Goal: Transaction & Acquisition: Purchase product/service

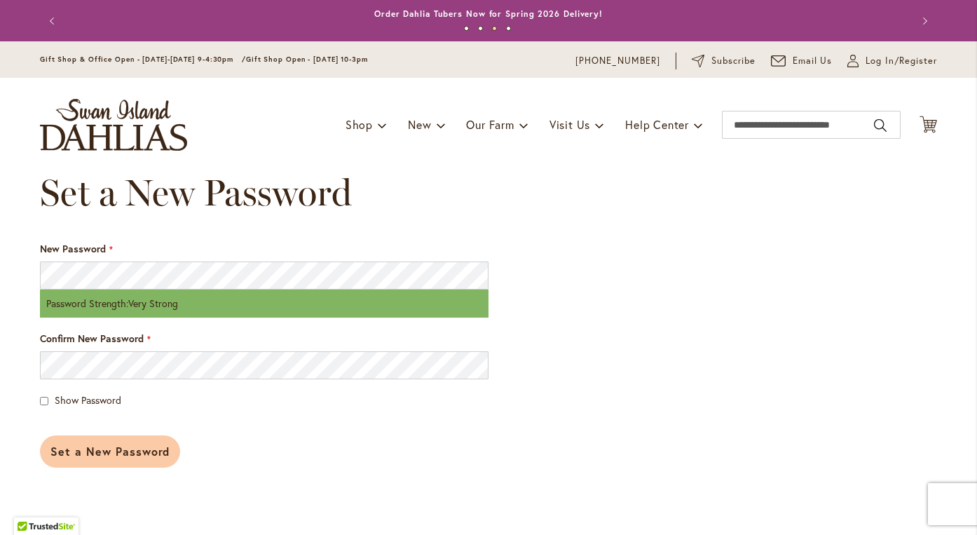
click at [92, 454] on span "Set a New Password" at bounding box center [109, 451] width 119 height 15
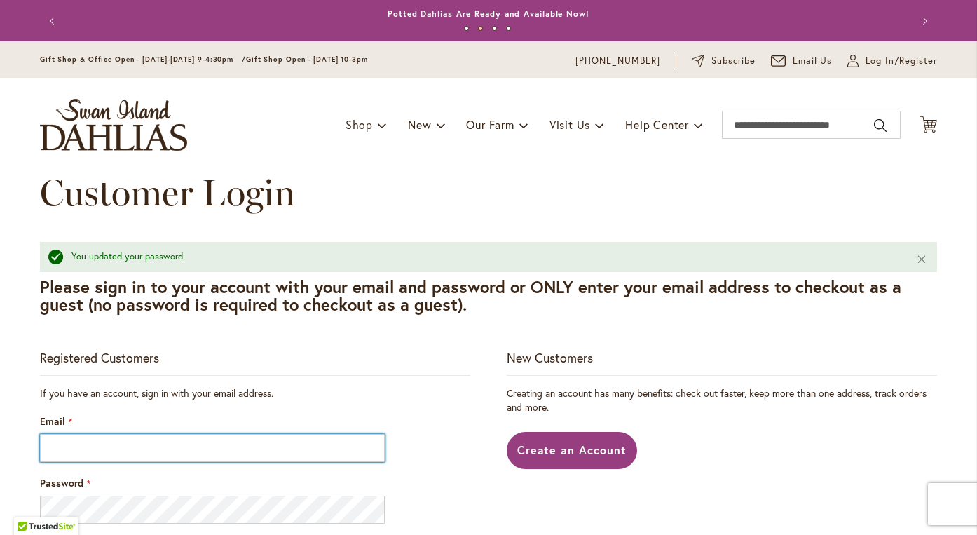
type input "**********"
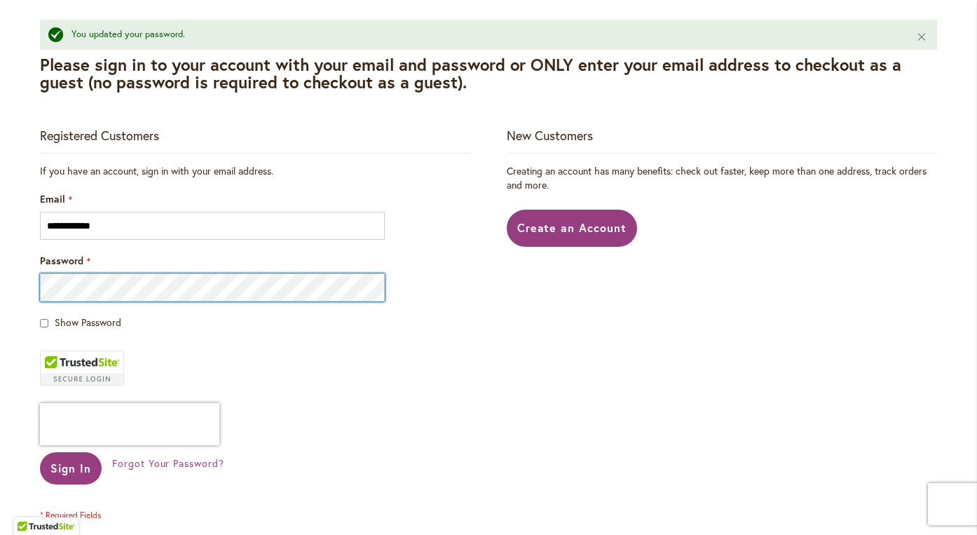
scroll to position [259, 0]
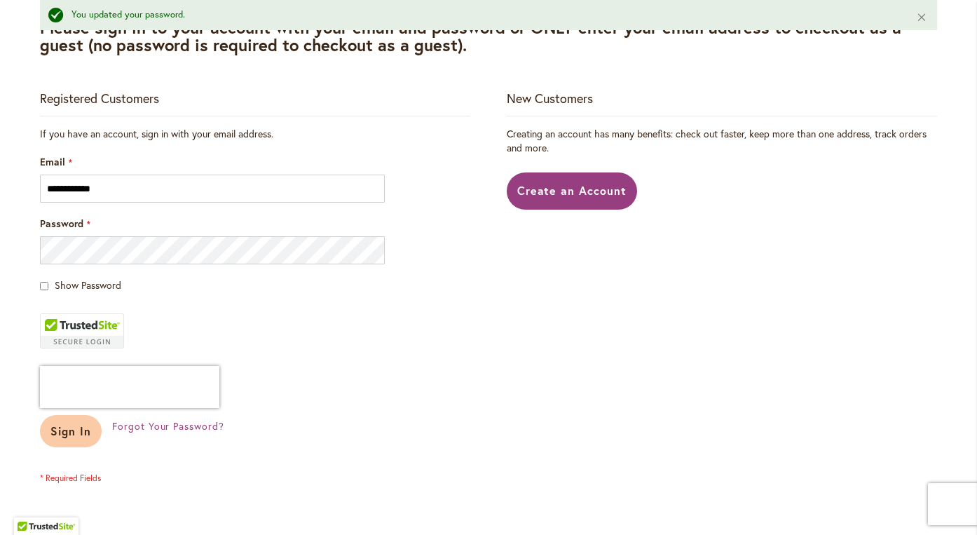
click at [75, 441] on button "Sign In" at bounding box center [71, 431] width 62 height 32
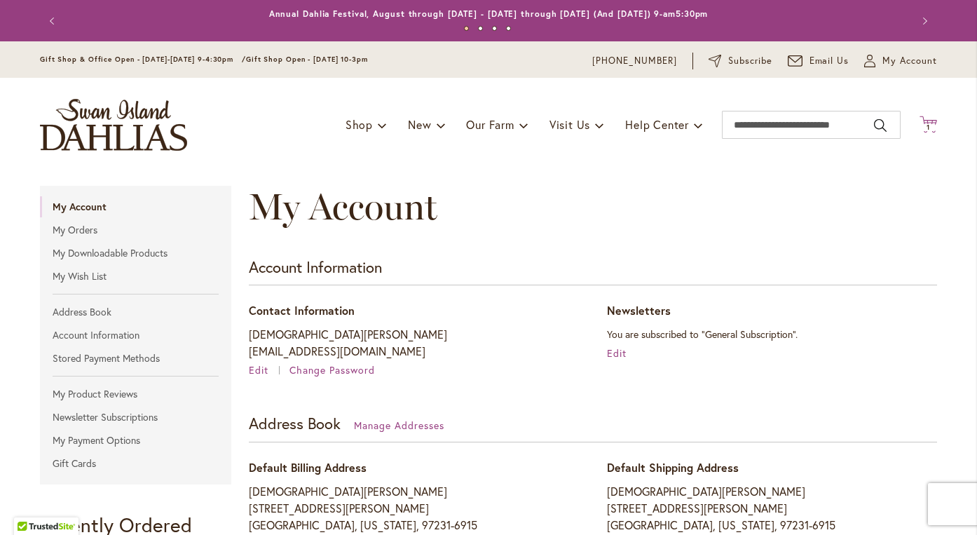
click at [927, 131] on span "1" at bounding box center [929, 127] width 4 height 9
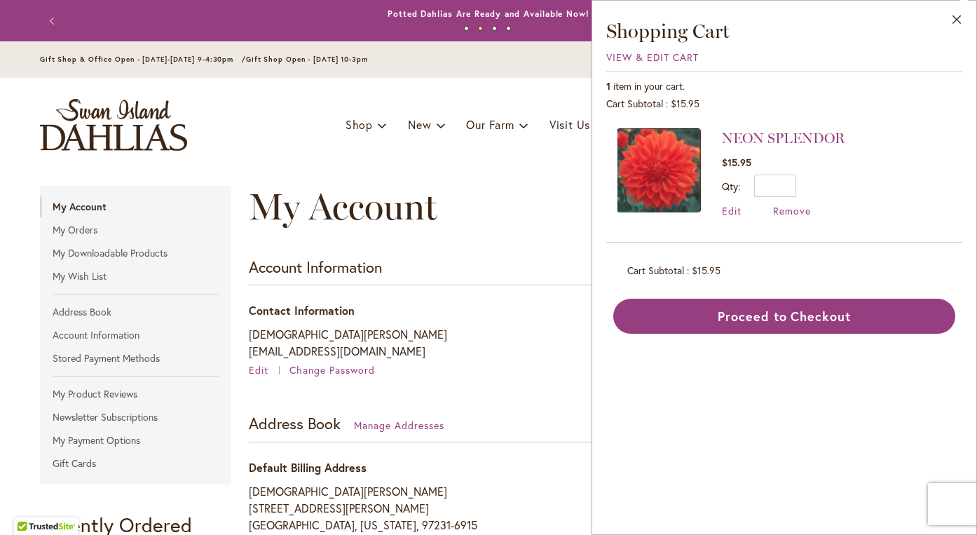
click at [536, 377] on div "My Account Account Information Contact Information Kristen Cook zuzus@me.com Ed…" at bounding box center [589, 462] width 698 height 552
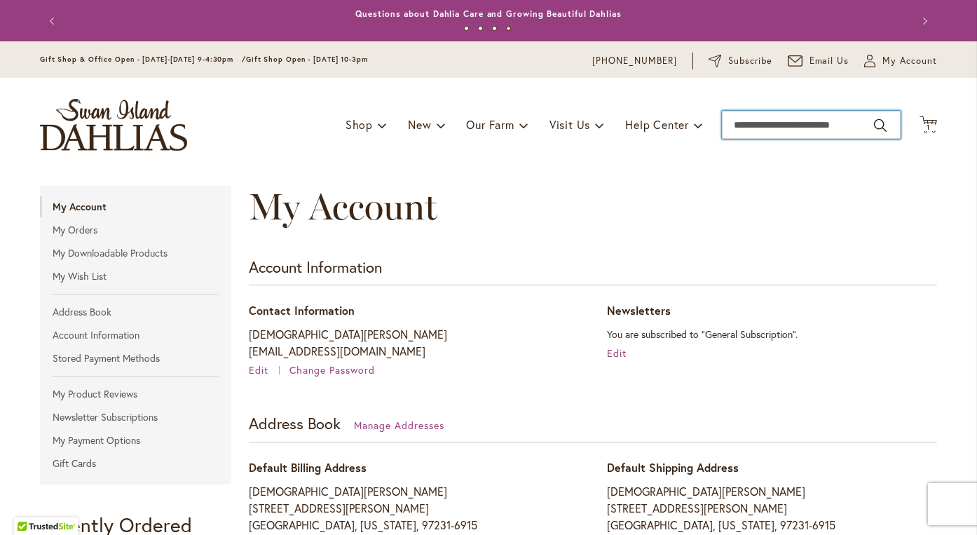
click at [768, 128] on input "Search" at bounding box center [811, 125] width 179 height 28
type input "*****"
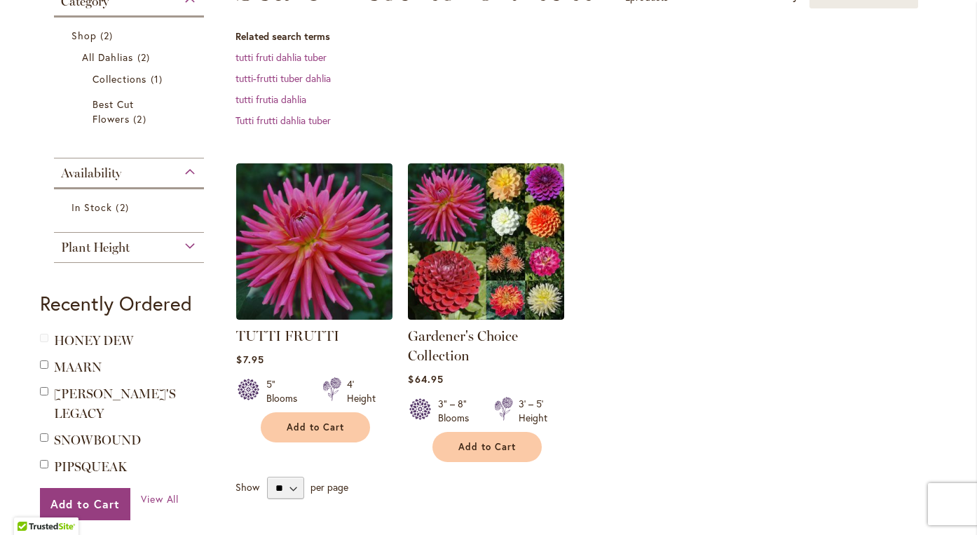
scroll to position [249, 0]
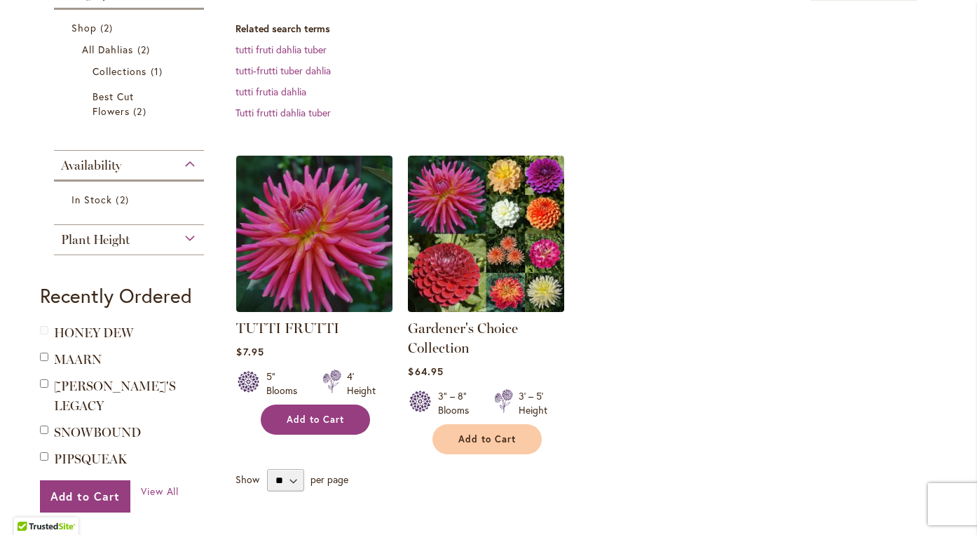
click at [334, 423] on span "Add to Cart" at bounding box center [315, 420] width 57 height 12
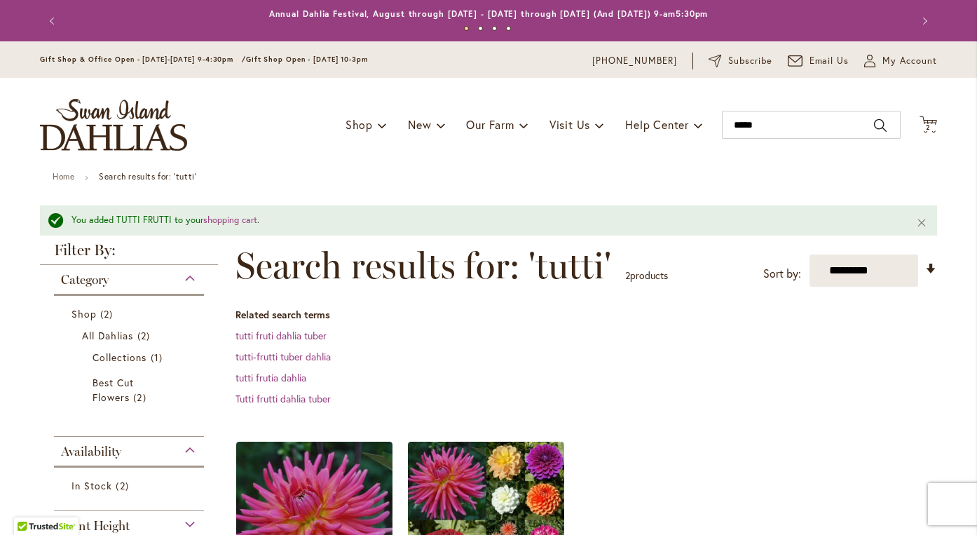
scroll to position [0, 0]
click at [928, 133] on icon "Cart .cls-1 { fill: #231f20; }" at bounding box center [929, 125] width 18 height 18
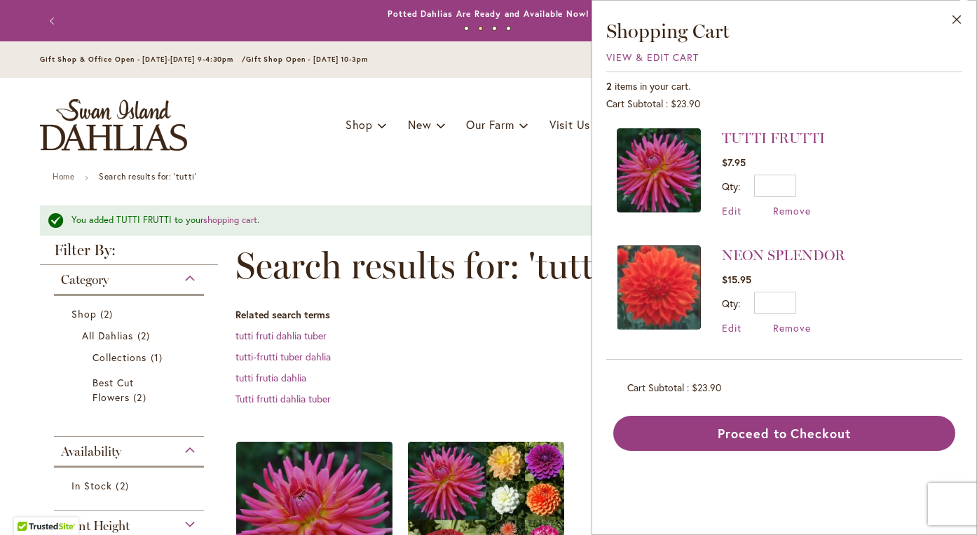
click at [380, 173] on ul "Home Search results for: 'tutti'" at bounding box center [489, 178] width 872 height 13
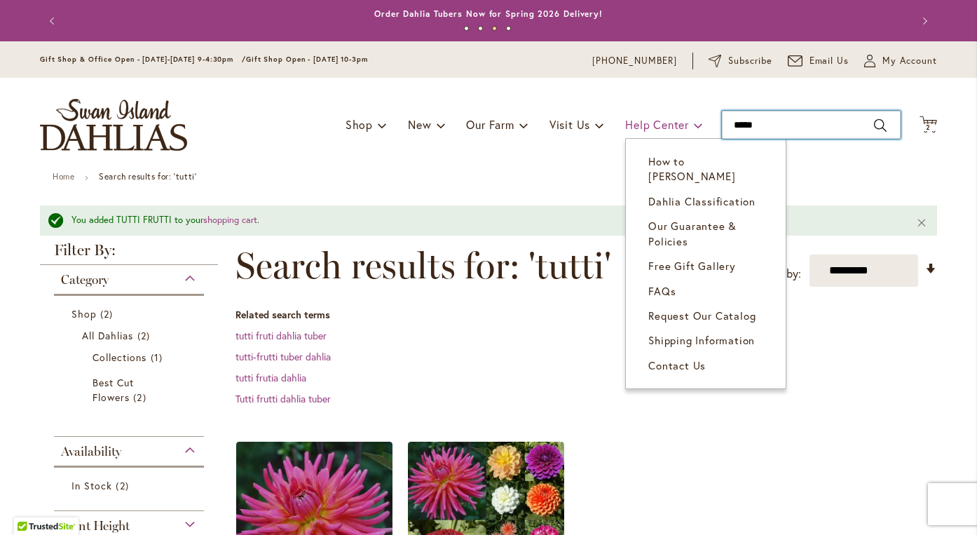
drag, startPoint x: 766, startPoint y: 126, endPoint x: 677, endPoint y: 130, distance: 89.2
click at [677, 128] on div "Toggle Nav Shop Dahlia Tubers Collections Fresh Cut Dahlias Gardening Supplies …" at bounding box center [489, 125] width 926 height 94
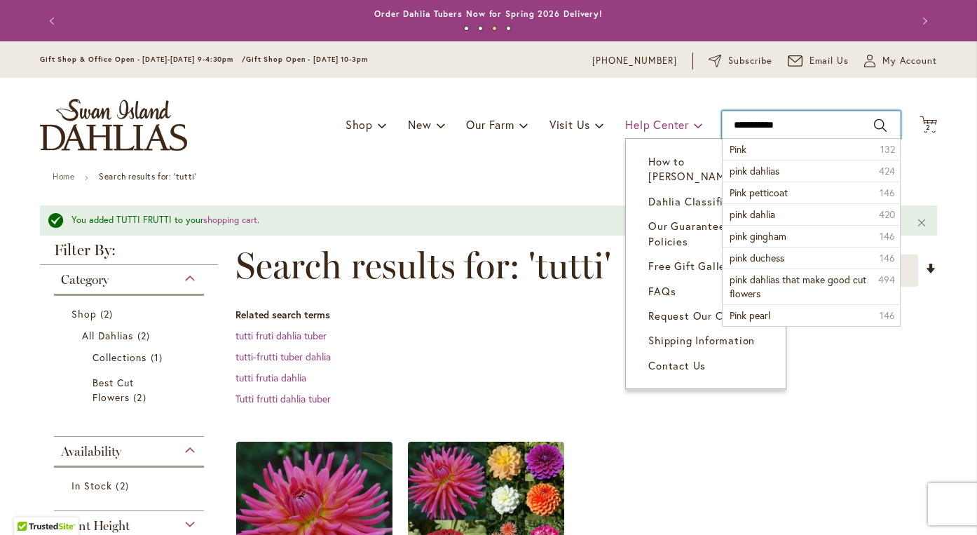
type input "**********"
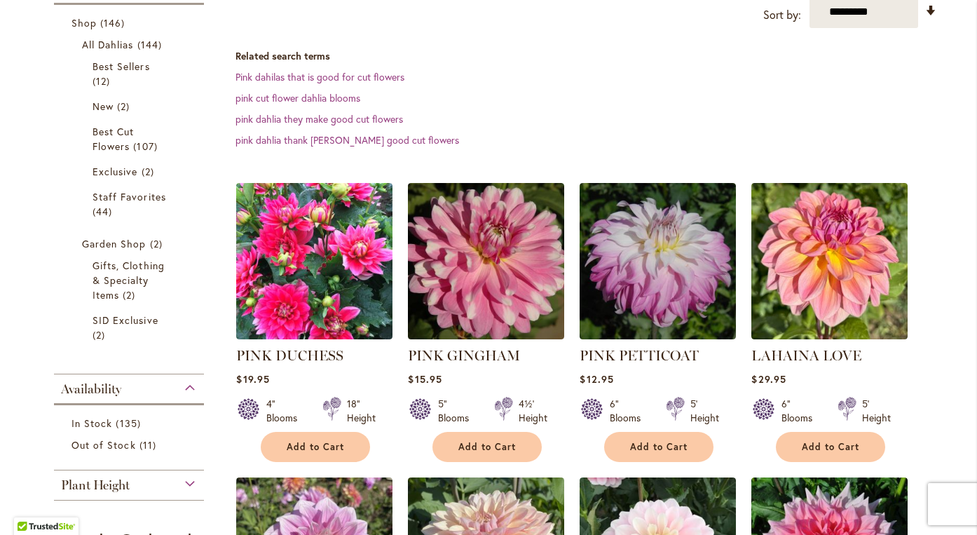
scroll to position [255, 0]
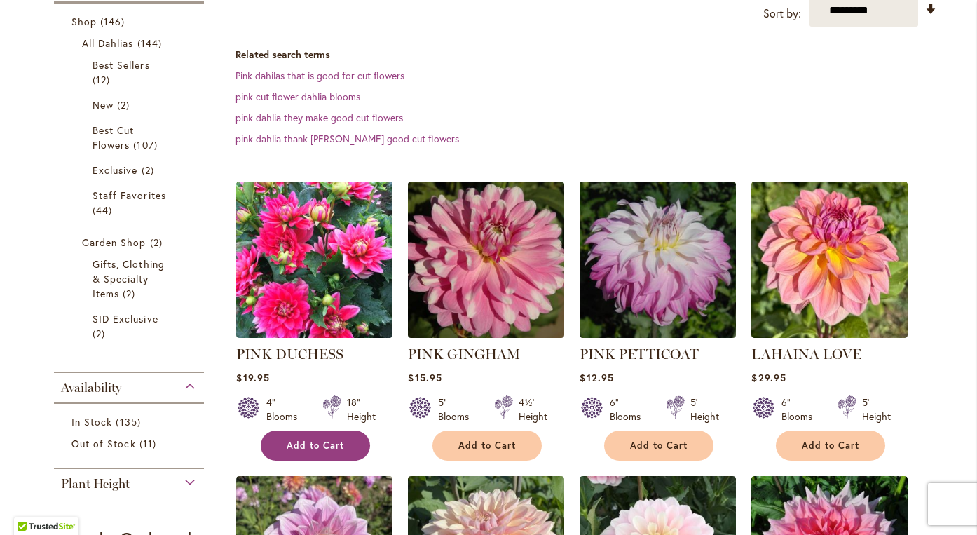
click at [319, 446] on span "Add to Cart" at bounding box center [315, 446] width 57 height 12
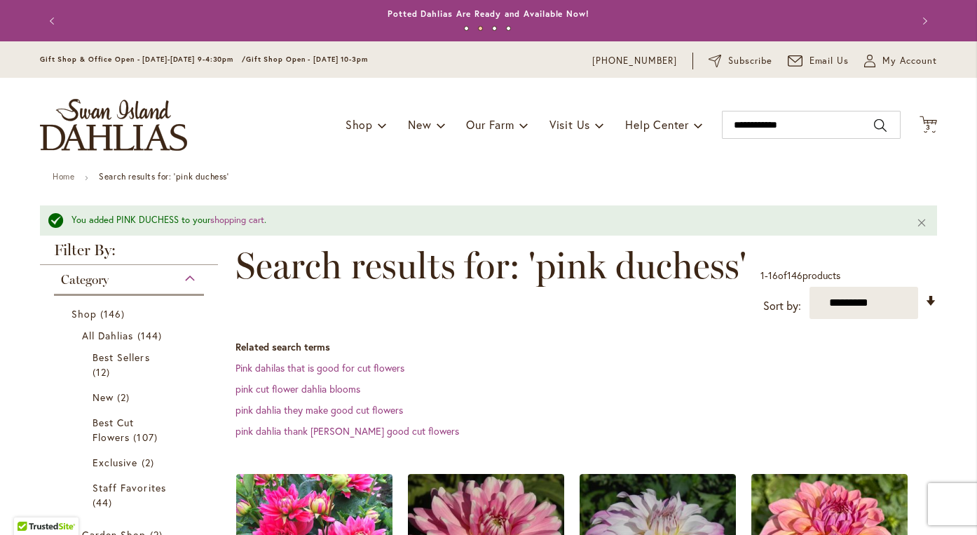
scroll to position [0, 0]
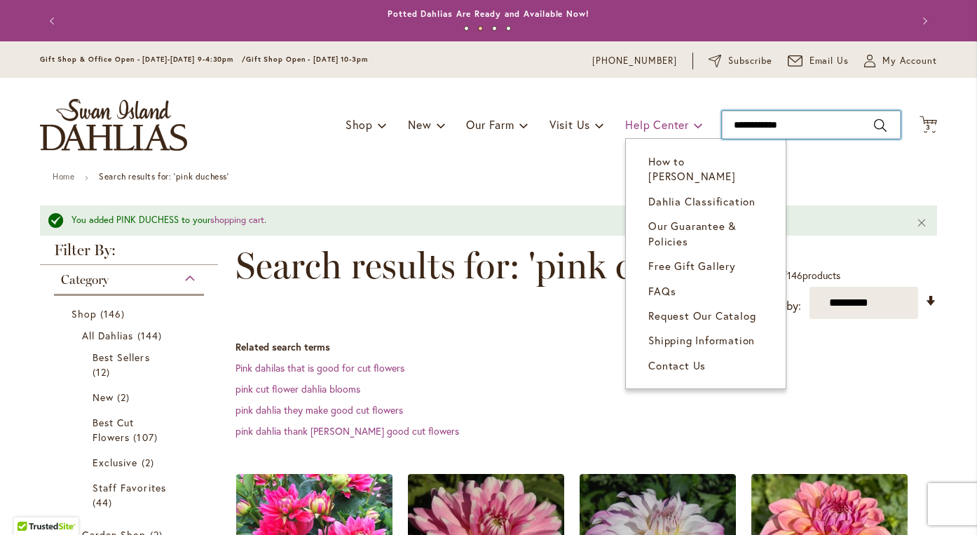
drag, startPoint x: 806, startPoint y: 126, endPoint x: 694, endPoint y: 126, distance: 112.2
click at [694, 126] on div "Toggle Nav Shop Dahlia Tubers Collections Fresh Cut Dahlias Gardening Supplies …" at bounding box center [489, 125] width 926 height 94
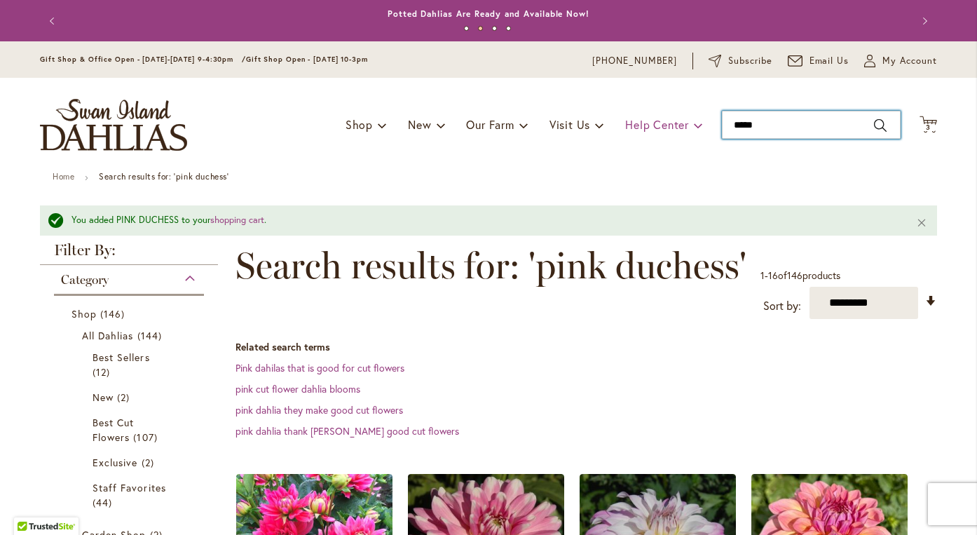
type input "******"
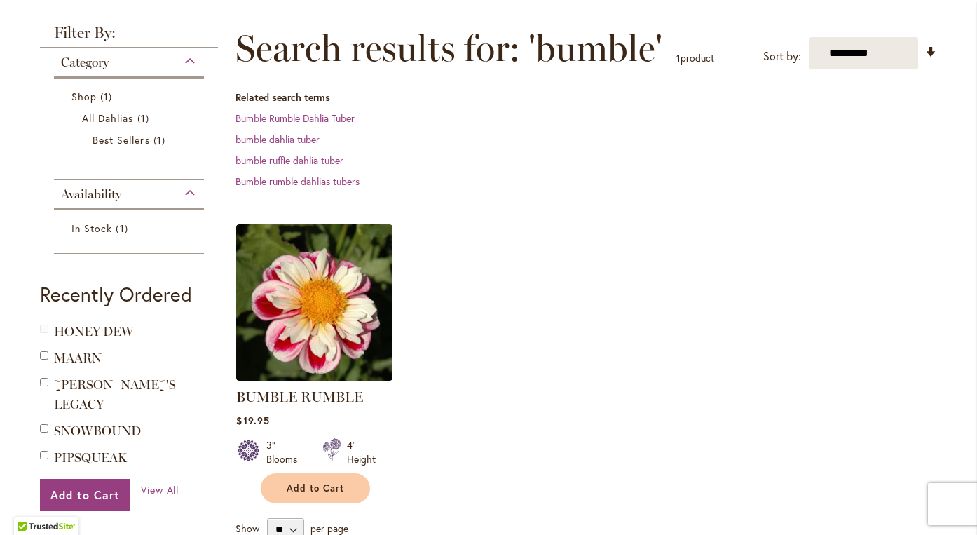
scroll to position [187, 0]
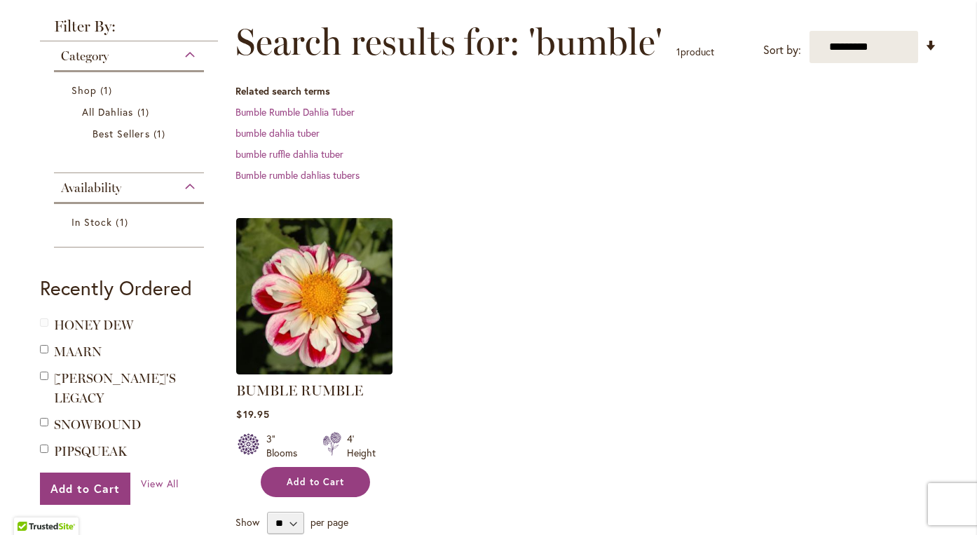
click at [350, 477] on button "Add to Cart" at bounding box center [315, 482] width 109 height 30
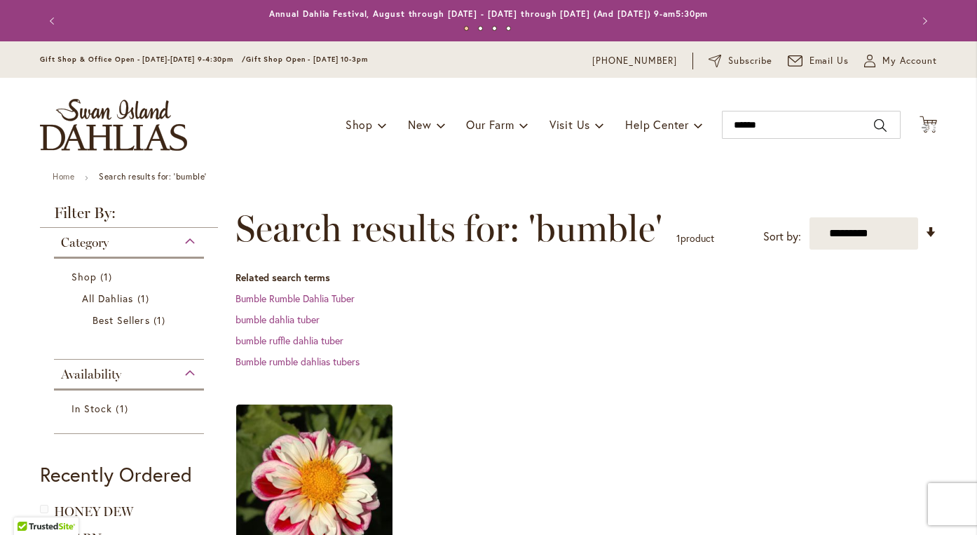
scroll to position [0, 0]
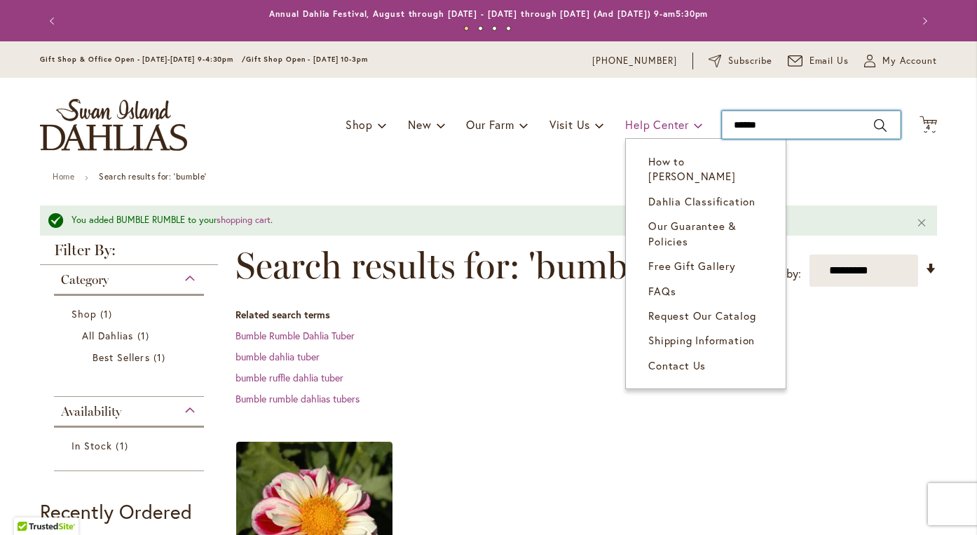
drag, startPoint x: 772, startPoint y: 128, endPoint x: 684, endPoint y: 128, distance: 87.7
click at [684, 128] on div "Toggle Nav Shop Dahlia Tubers Collections Fresh Cut Dahlias Gardening Supplies …" at bounding box center [489, 125] width 926 height 94
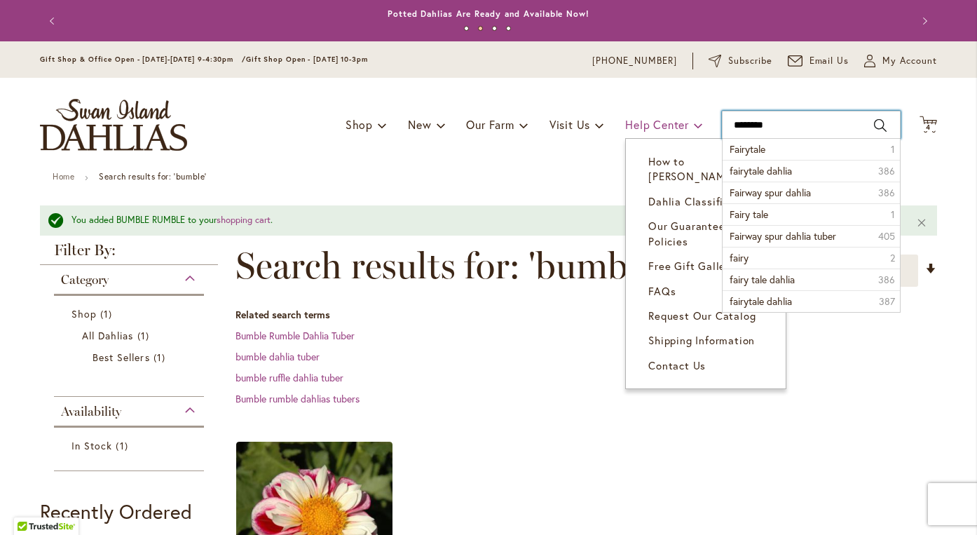
type input "*********"
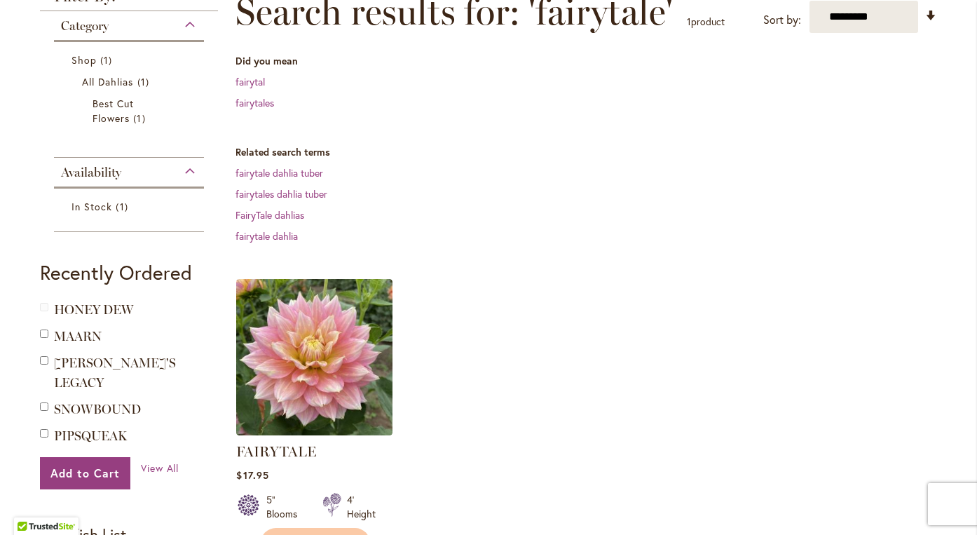
scroll to position [313, 0]
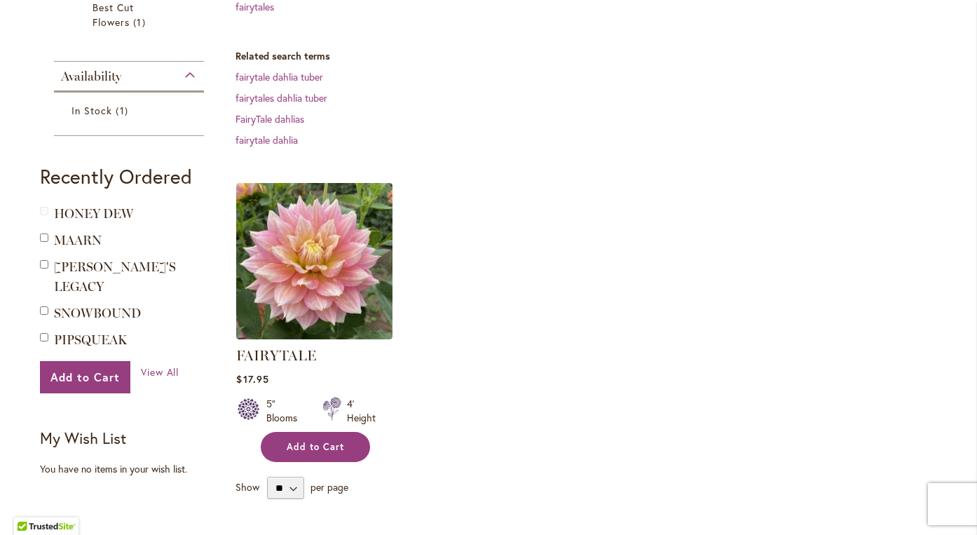
click at [298, 456] on button "Add to Cart" at bounding box center [315, 447] width 109 height 30
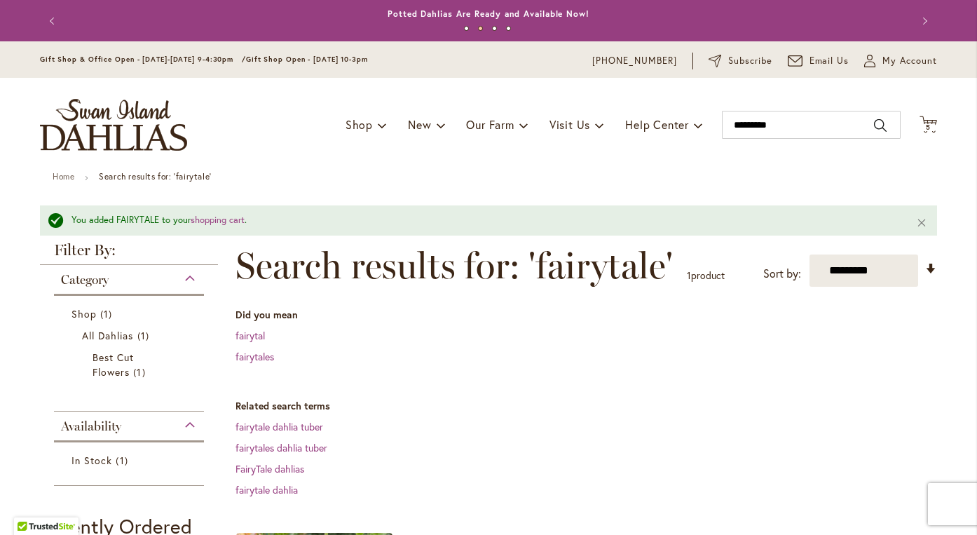
scroll to position [0, 0]
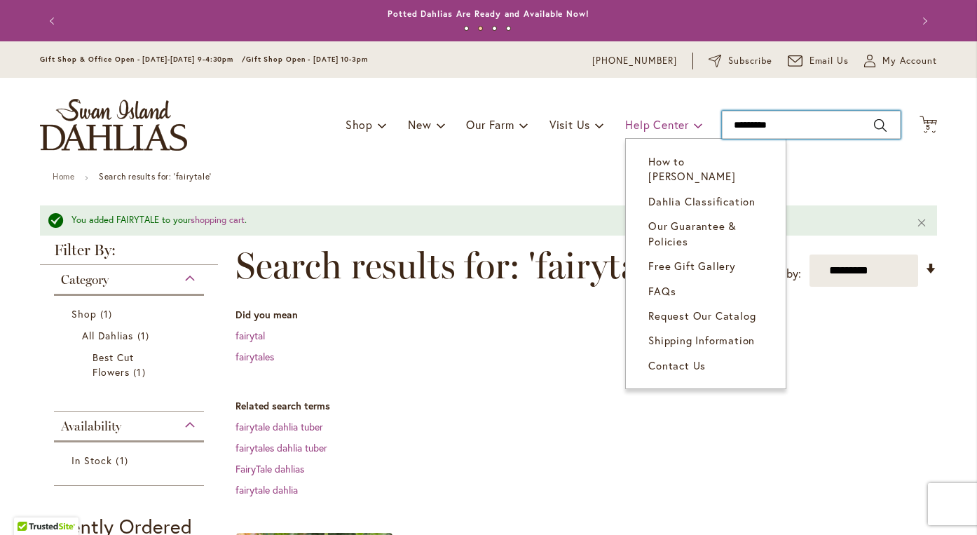
drag, startPoint x: 775, startPoint y: 129, endPoint x: 662, endPoint y: 129, distance: 112.9
click at [662, 129] on div "Toggle Nav Shop Dahlia Tubers Collections Fresh Cut Dahlias Gardening Supplies …" at bounding box center [489, 125] width 926 height 94
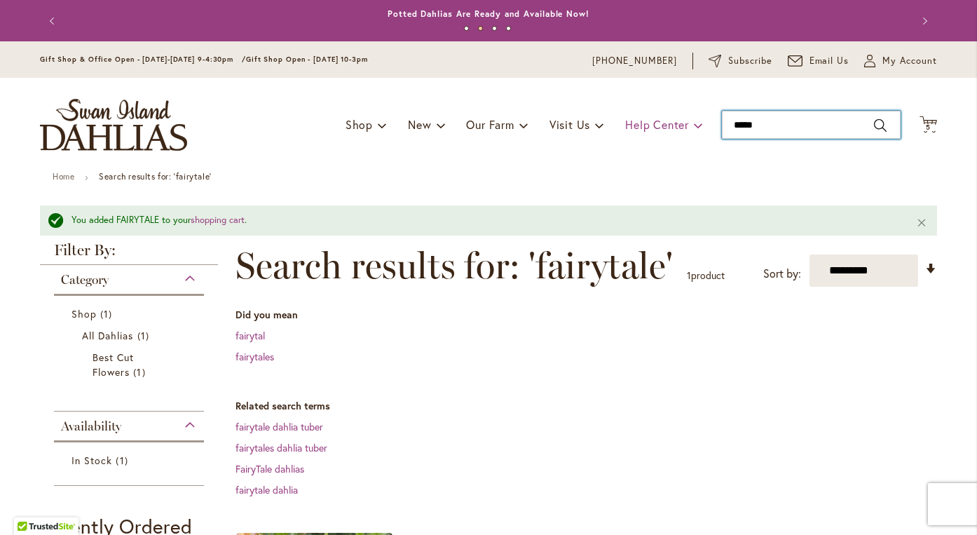
type input "******"
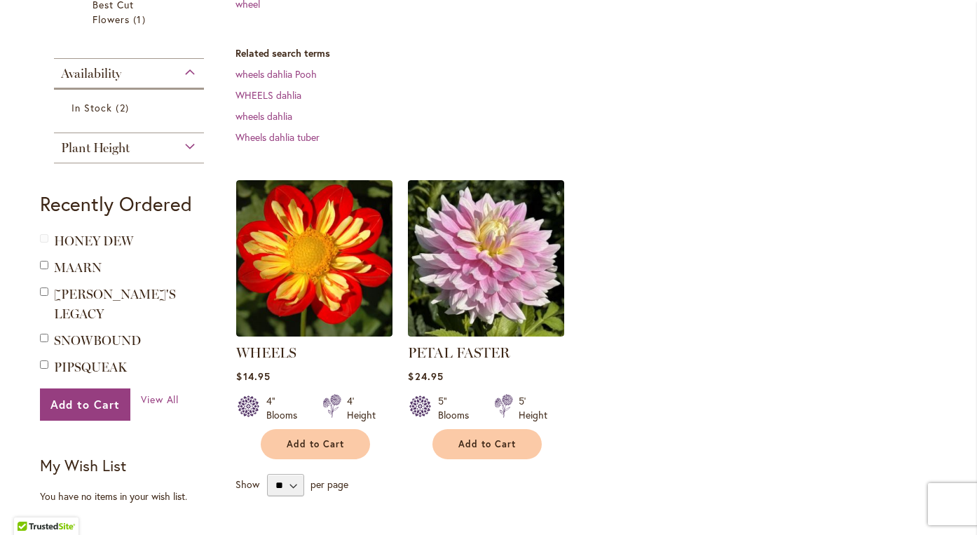
scroll to position [327, 0]
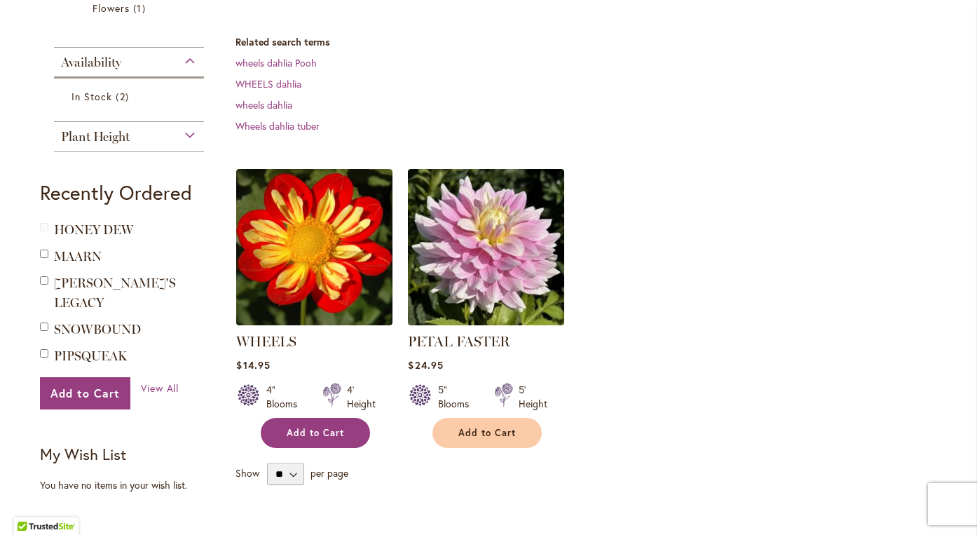
click at [292, 437] on span "Add to Cart" at bounding box center [315, 433] width 57 height 12
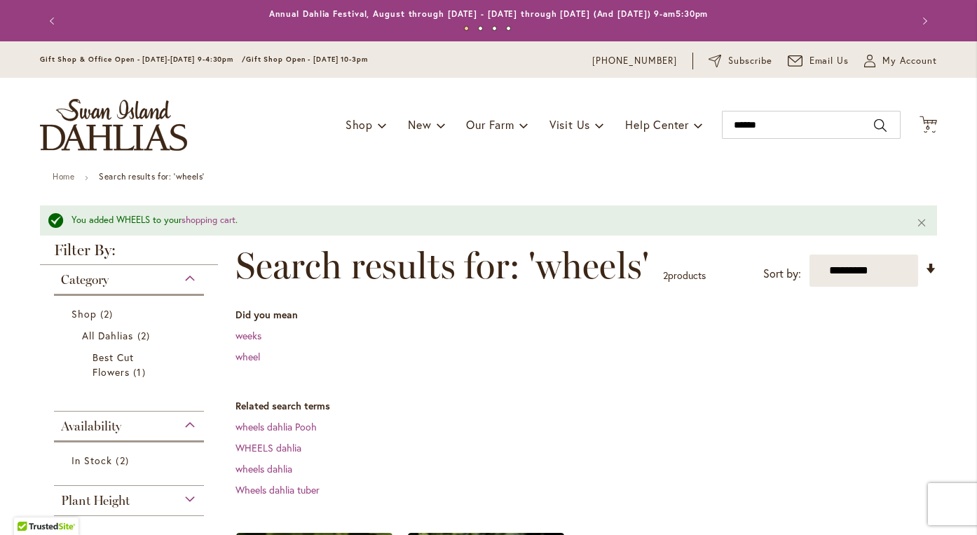
scroll to position [0, 0]
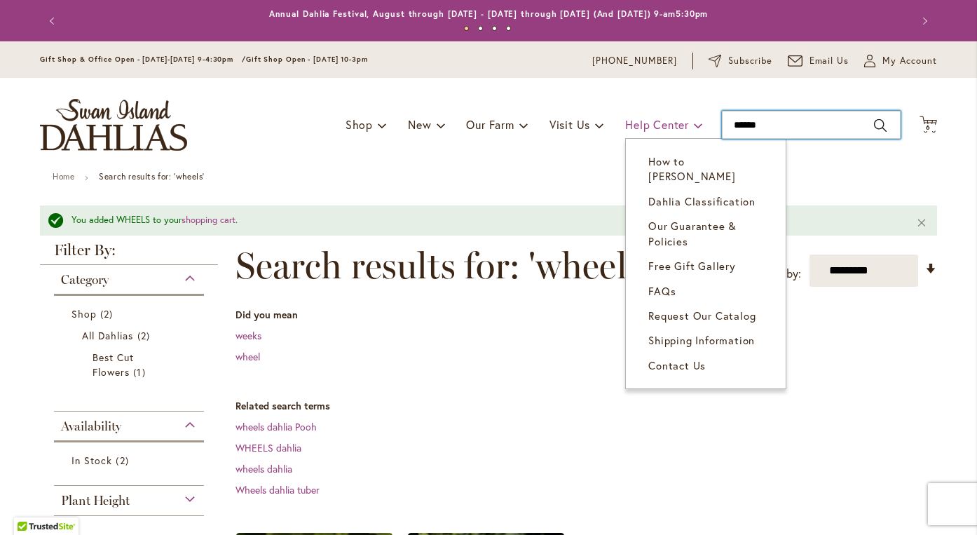
drag, startPoint x: 786, startPoint y: 126, endPoint x: 678, endPoint y: 135, distance: 108.4
click at [678, 134] on div "Toggle Nav Shop Dahlia Tubers Collections Fresh Cut Dahlias Gardening Supplies …" at bounding box center [489, 125] width 926 height 94
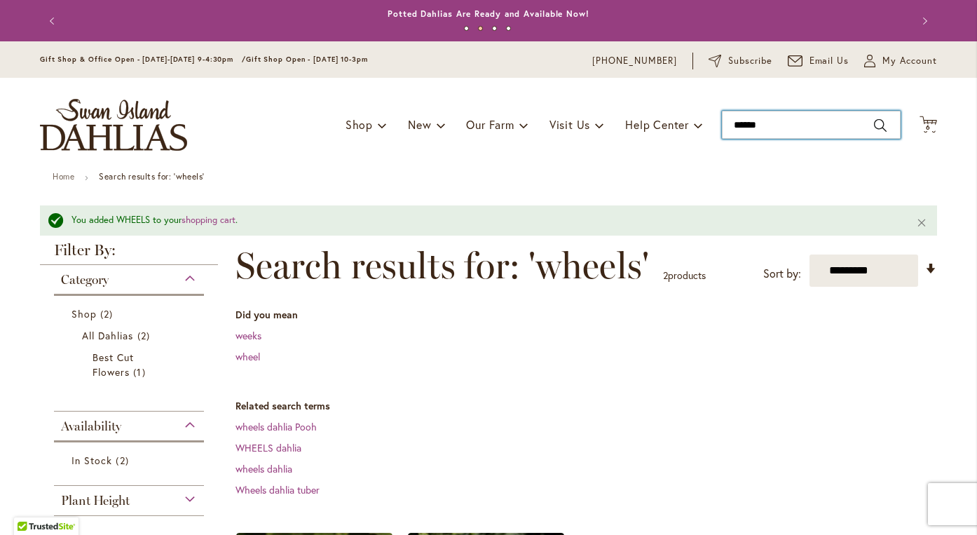
drag, startPoint x: 771, startPoint y: 128, endPoint x: 723, endPoint y: 128, distance: 47.7
click at [723, 128] on input "******" at bounding box center [811, 125] width 179 height 28
type input "*****"
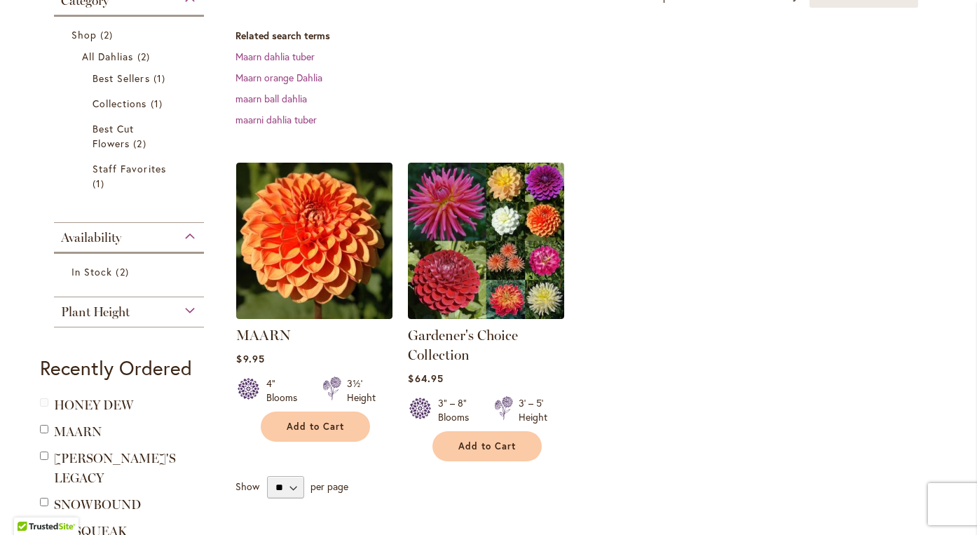
scroll to position [244, 0]
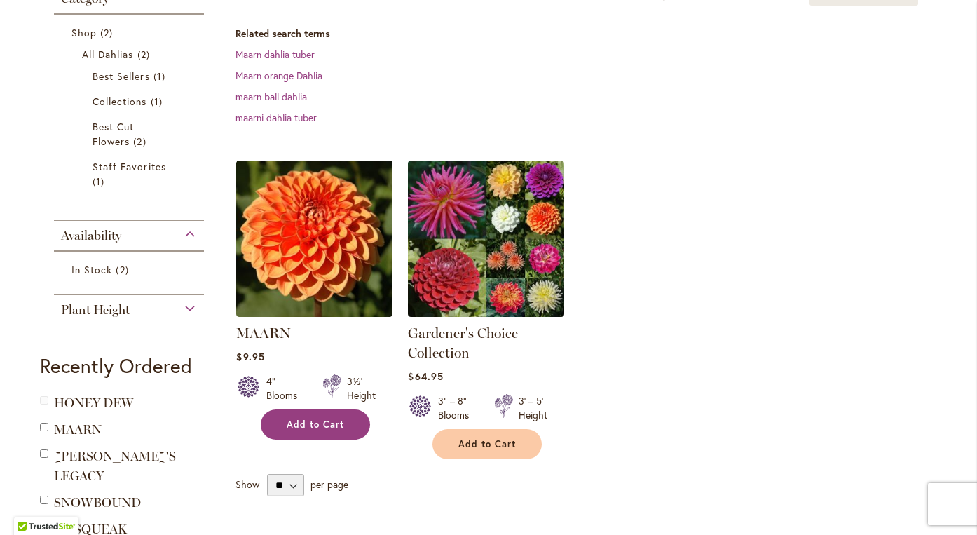
click at [320, 427] on span "Add to Cart" at bounding box center [315, 425] width 57 height 12
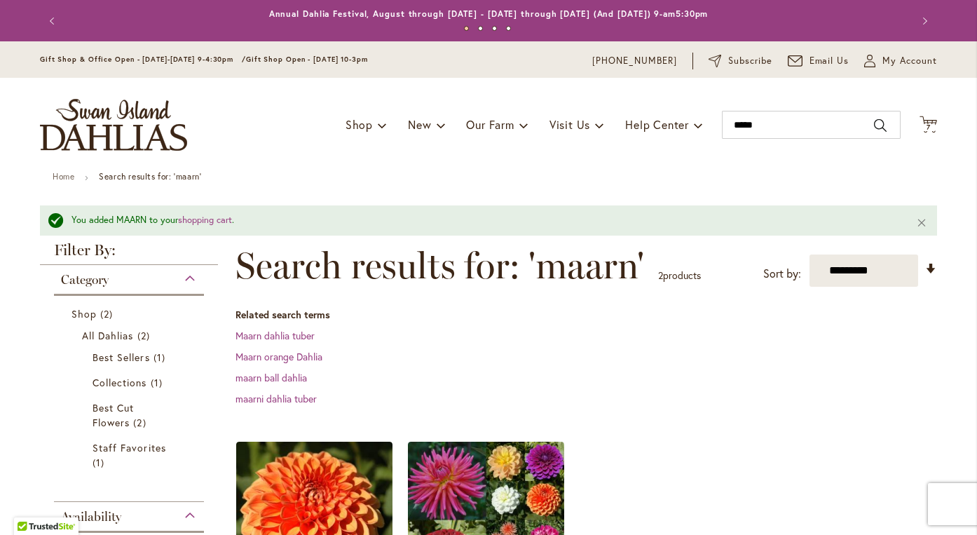
scroll to position [0, 0]
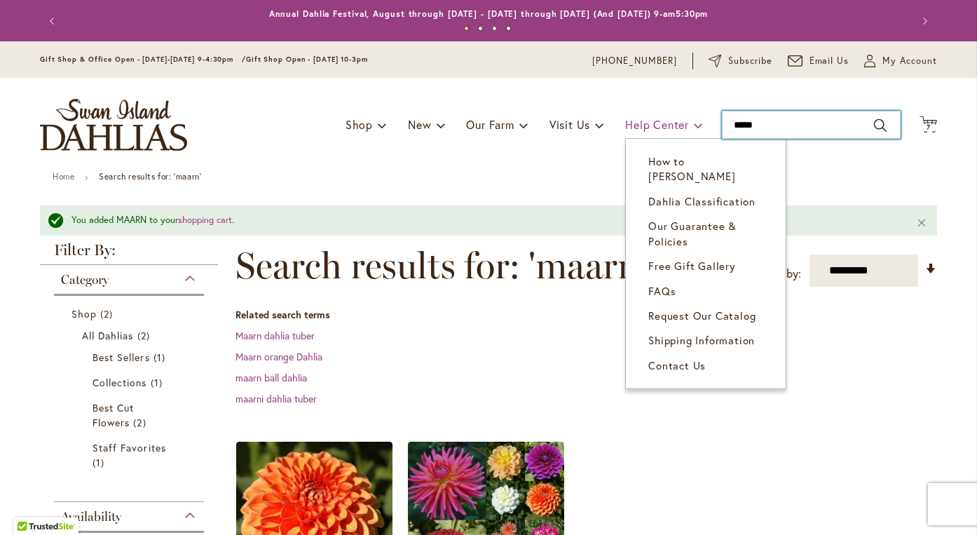
drag, startPoint x: 776, startPoint y: 128, endPoint x: 647, endPoint y: 125, distance: 129.1
click at [647, 125] on div "Toggle Nav Shop Dahlia Tubers Collections Fresh Cut Dahlias Gardening Supplies …" at bounding box center [489, 125] width 926 height 94
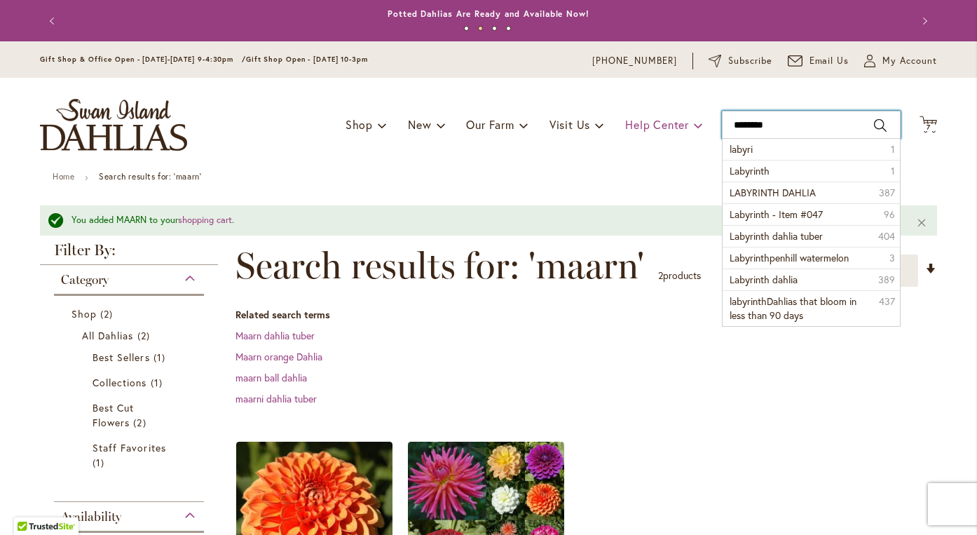
type input "*********"
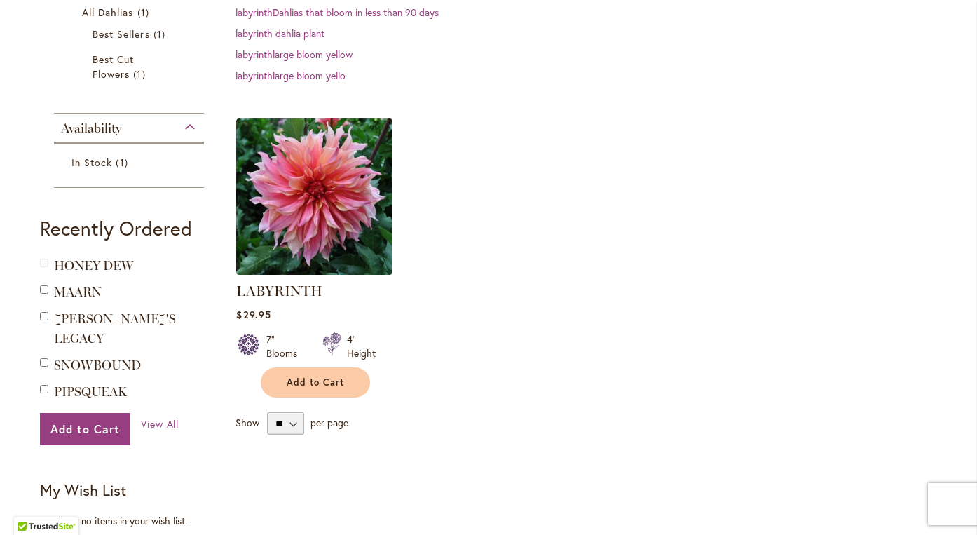
scroll to position [287, 0]
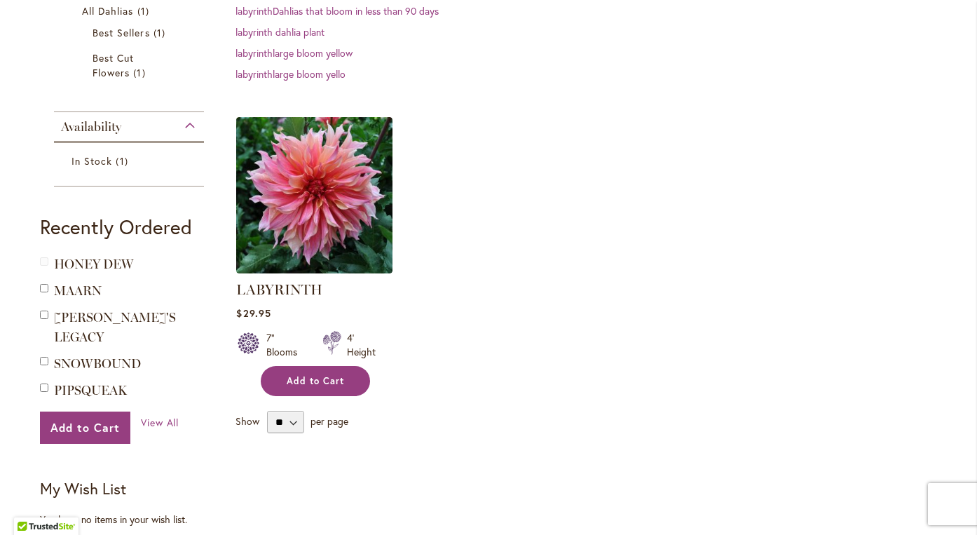
click at [324, 379] on span "Add to Cart" at bounding box center [315, 381] width 57 height 12
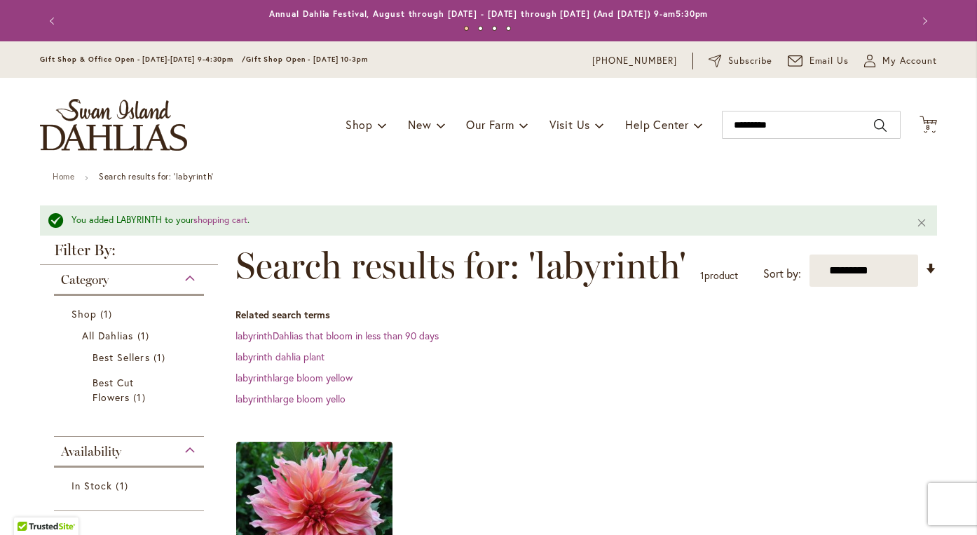
scroll to position [0, 0]
drag, startPoint x: 778, startPoint y: 123, endPoint x: 707, endPoint y: 123, distance: 70.8
click at [707, 123] on div "Toggle Nav Shop Dahlia Tubers Collections Fresh Cut Dahlias Gardening Supplies …" at bounding box center [489, 125] width 926 height 94
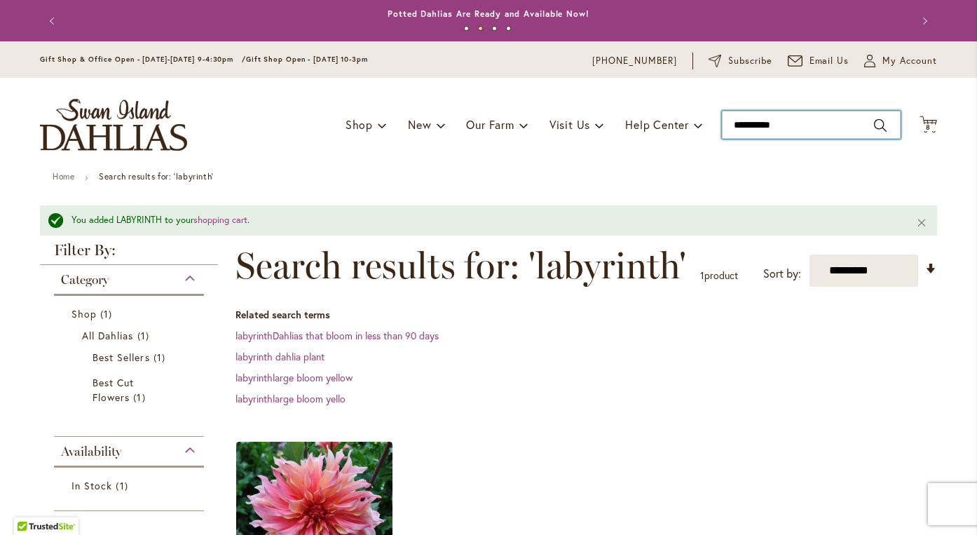
type input "**********"
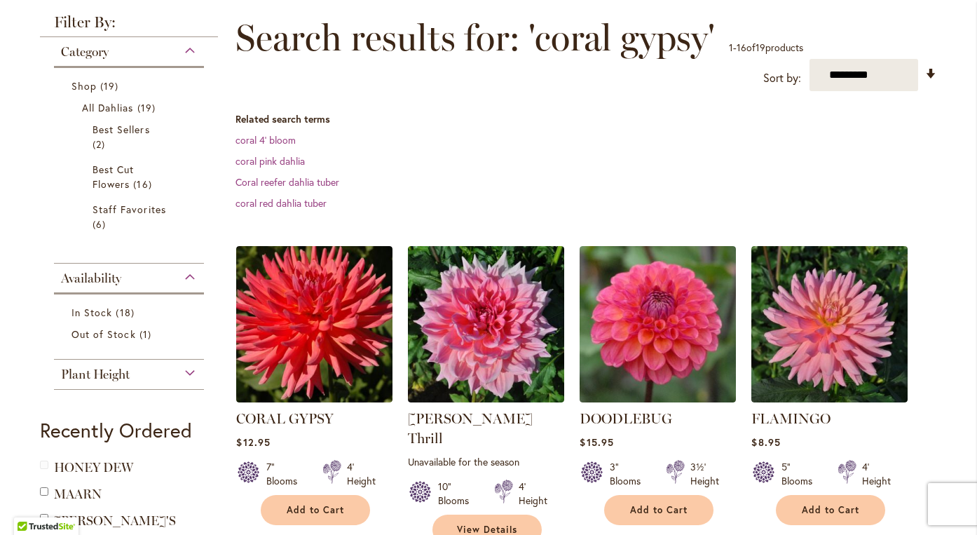
scroll to position [193, 0]
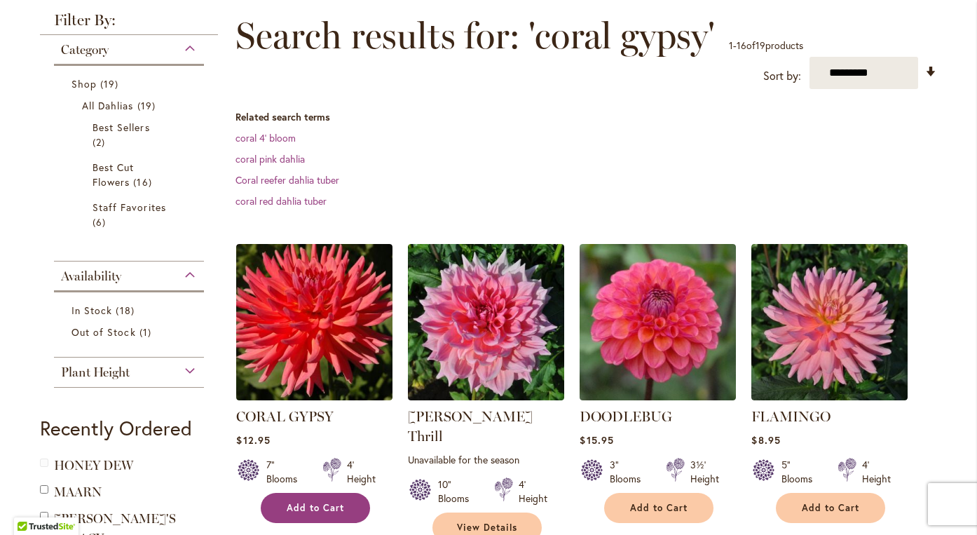
click at [325, 509] on span "Add to Cart" at bounding box center [315, 508] width 57 height 12
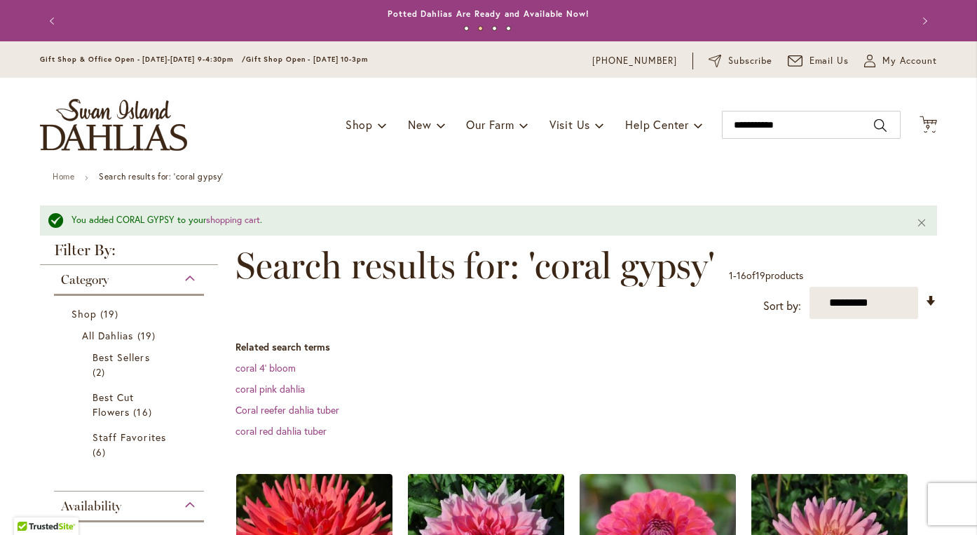
scroll to position [0, 0]
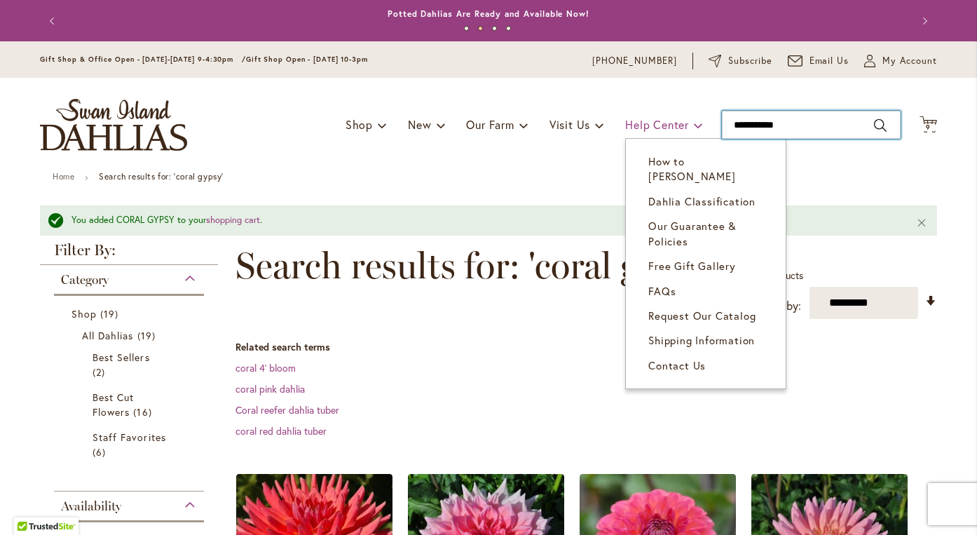
drag, startPoint x: 790, startPoint y: 121, endPoint x: 689, endPoint y: 120, distance: 100.3
click at [689, 120] on div "Toggle Nav Shop Dahlia Tubers Collections Fresh Cut Dahlias Gardening Supplies …" at bounding box center [489, 125] width 926 height 94
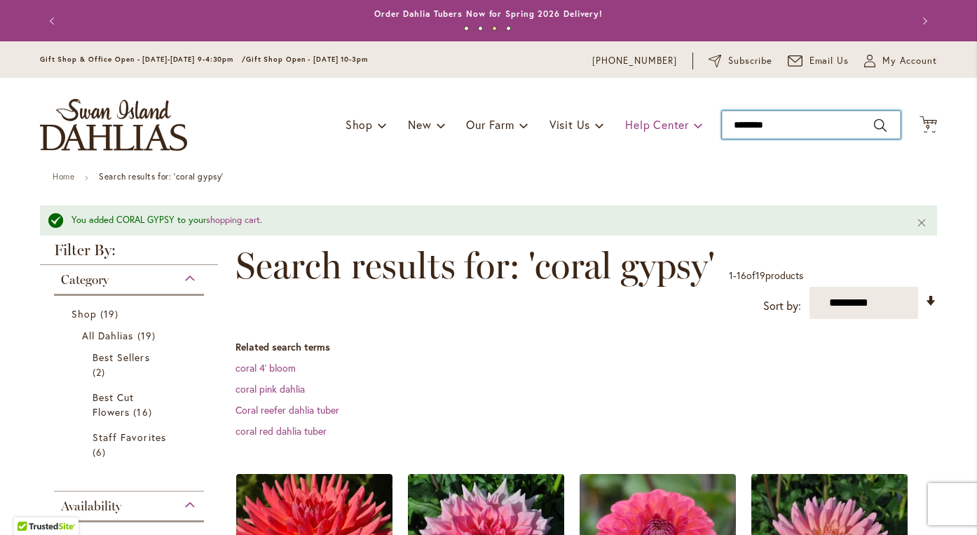
type input "*********"
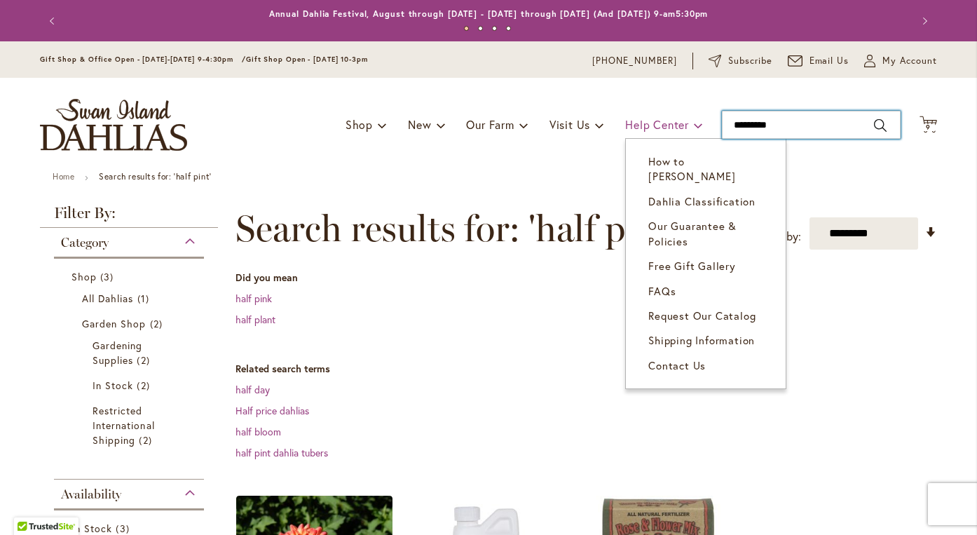
drag, startPoint x: 787, startPoint y: 126, endPoint x: 661, endPoint y: 126, distance: 125.5
click at [661, 126] on div "Toggle Nav Shop Dahlia Tubers Collections Fresh Cut Dahlias Gardening Supplies …" at bounding box center [489, 125] width 926 height 94
type input "*****"
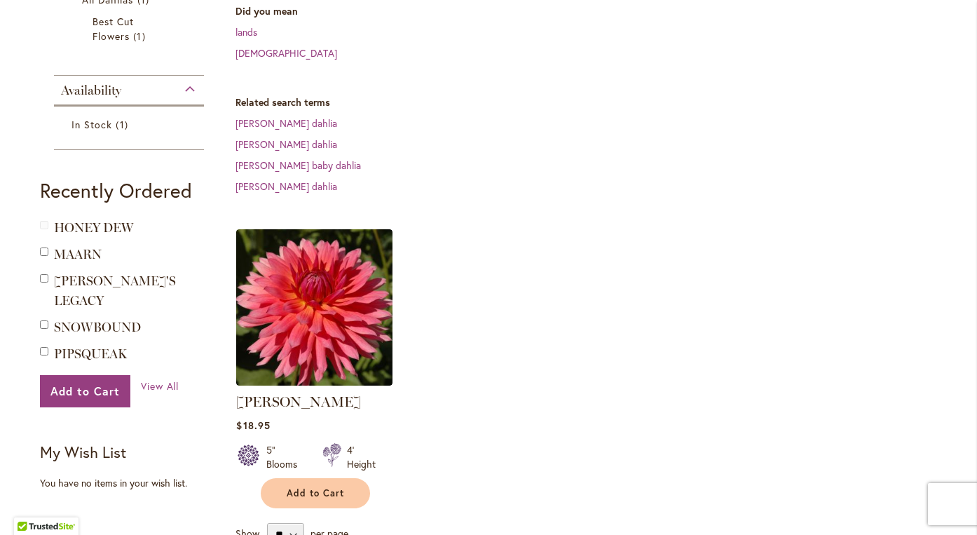
scroll to position [318, 0]
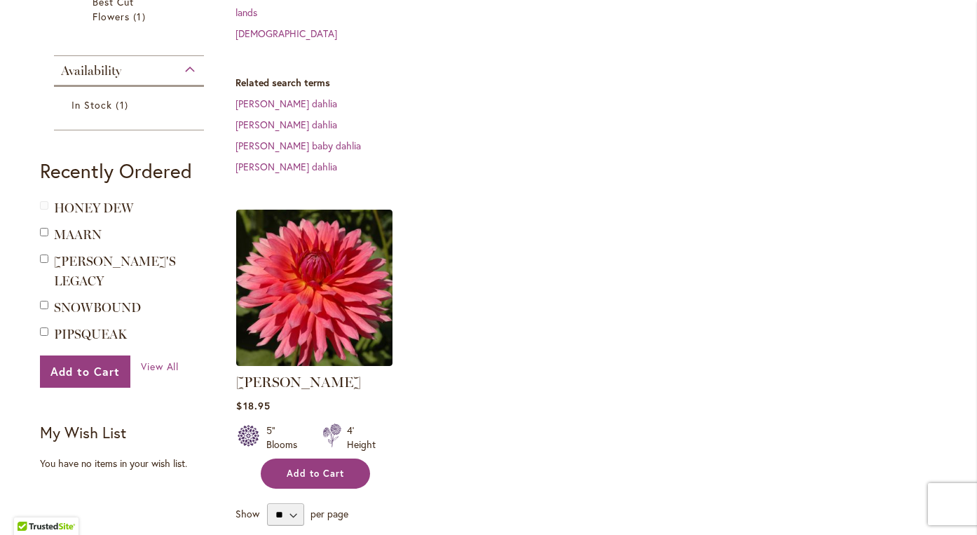
click at [313, 468] on span "Add to Cart" at bounding box center [315, 474] width 57 height 12
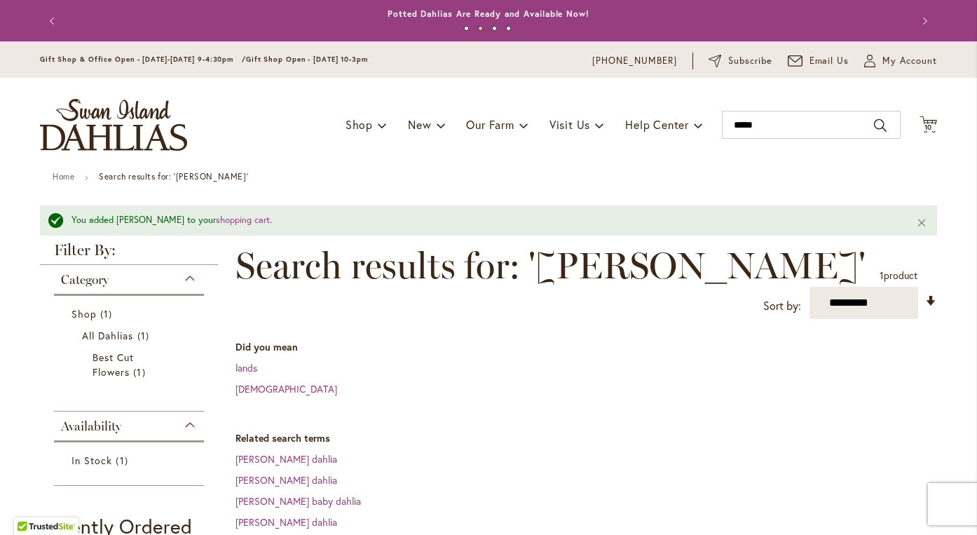
scroll to position [0, 0]
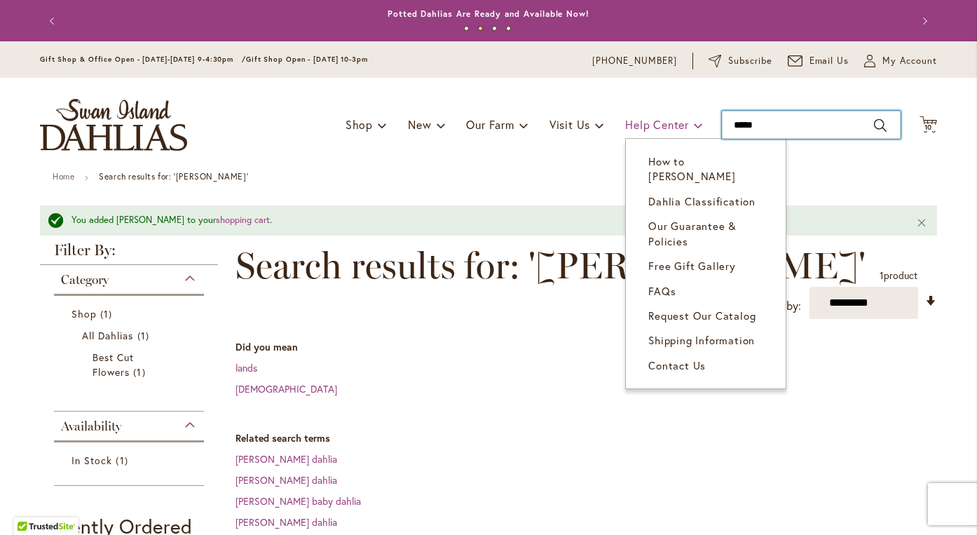
drag, startPoint x: 764, startPoint y: 126, endPoint x: 662, endPoint y: 124, distance: 101.7
click at [662, 124] on div "Toggle Nav Shop Dahlia Tubers Collections Fresh Cut Dahlias Gardening Supplies …" at bounding box center [489, 125] width 926 height 94
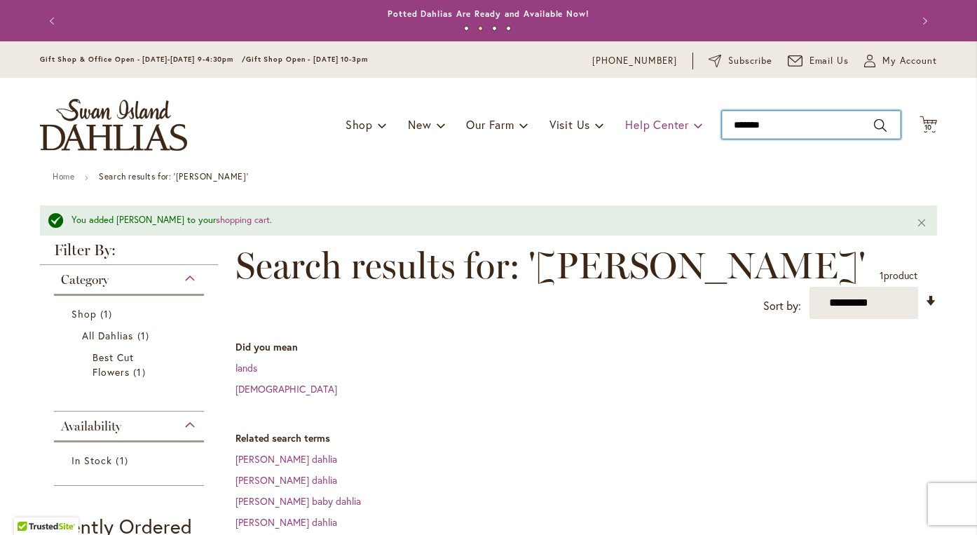
type input "********"
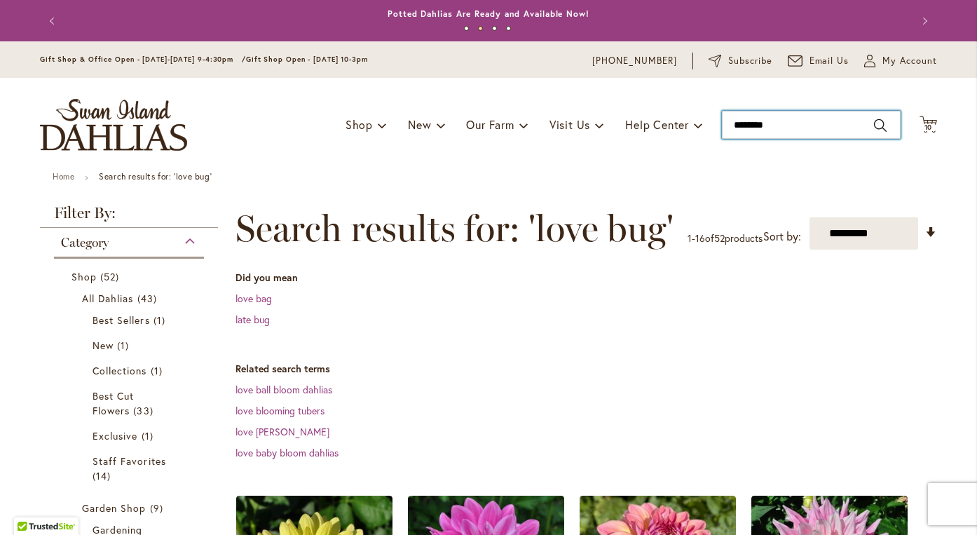
click at [758, 127] on input "********" at bounding box center [811, 125] width 179 height 28
type input "*******"
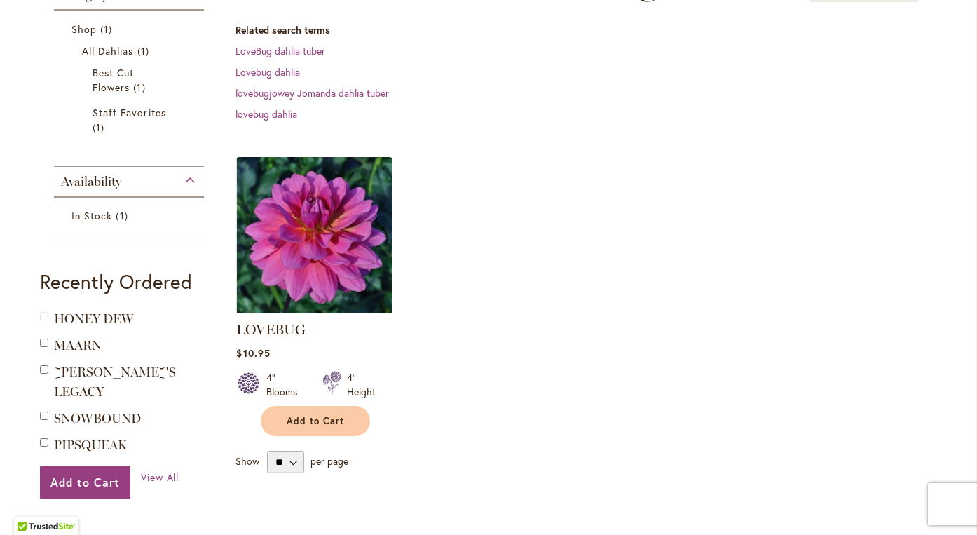
scroll to position [280, 0]
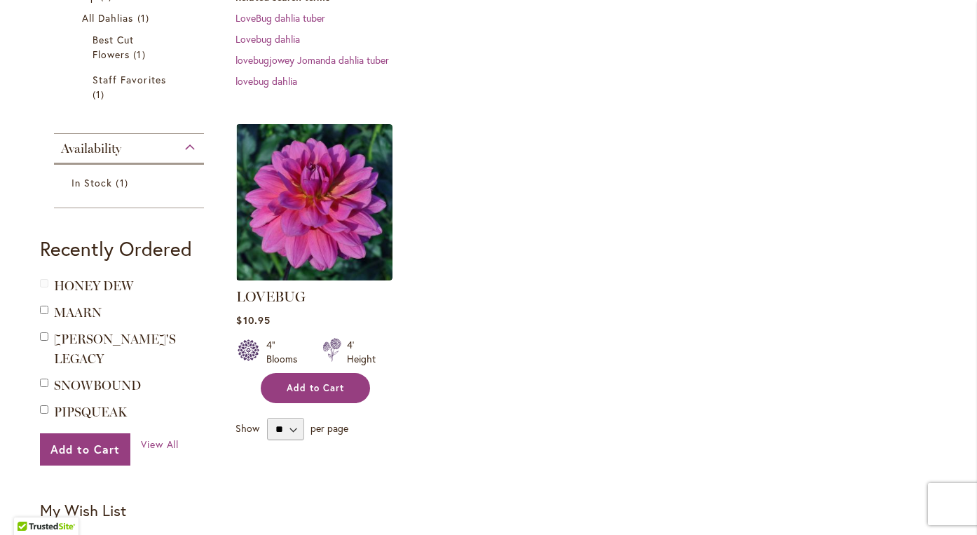
click at [299, 385] on span "Add to Cart" at bounding box center [315, 388] width 57 height 12
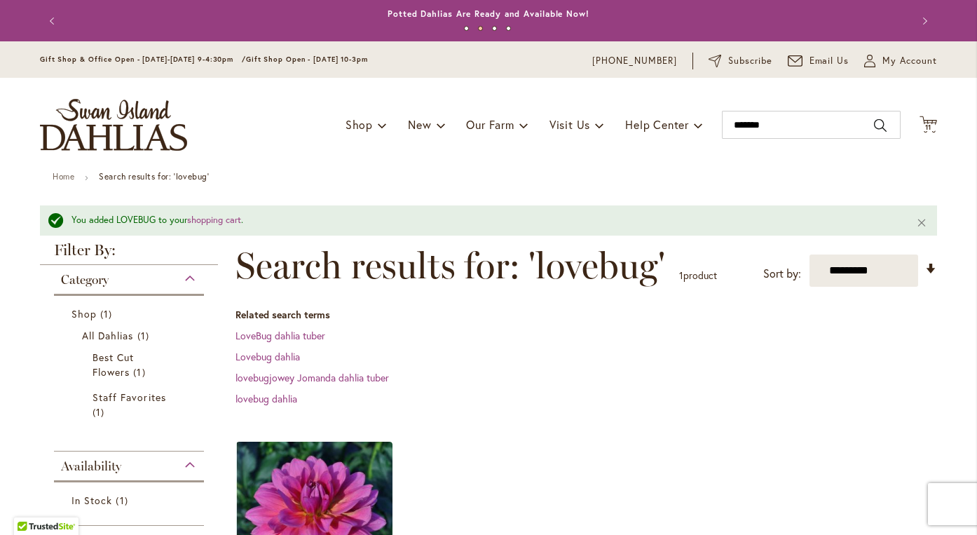
scroll to position [0, 0]
drag, startPoint x: 777, startPoint y: 127, endPoint x: 675, endPoint y: 127, distance: 101.7
click at [675, 127] on div "Toggle Nav Shop Dahlia Tubers Collections Fresh Cut Dahlias Gardening Supplies …" at bounding box center [489, 125] width 926 height 94
type input "*****"
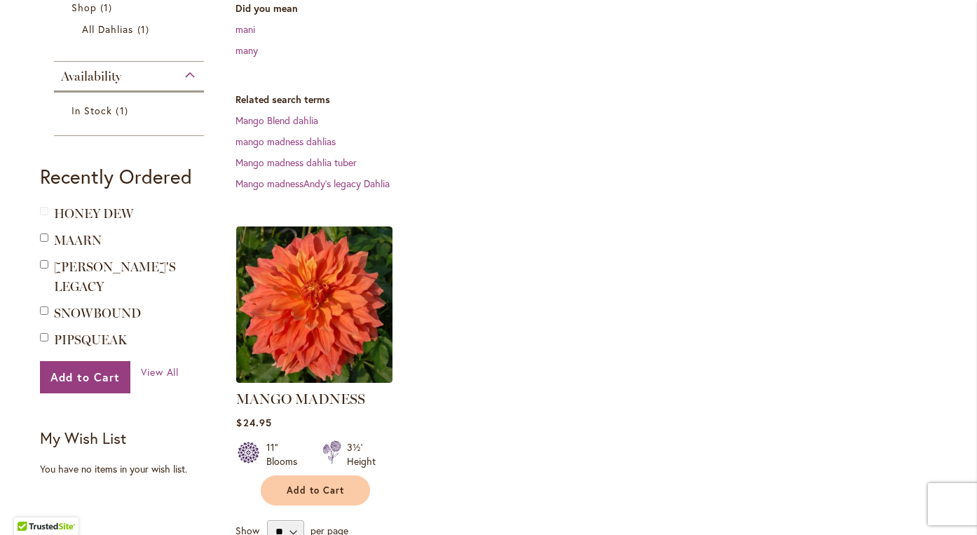
scroll to position [271, 0]
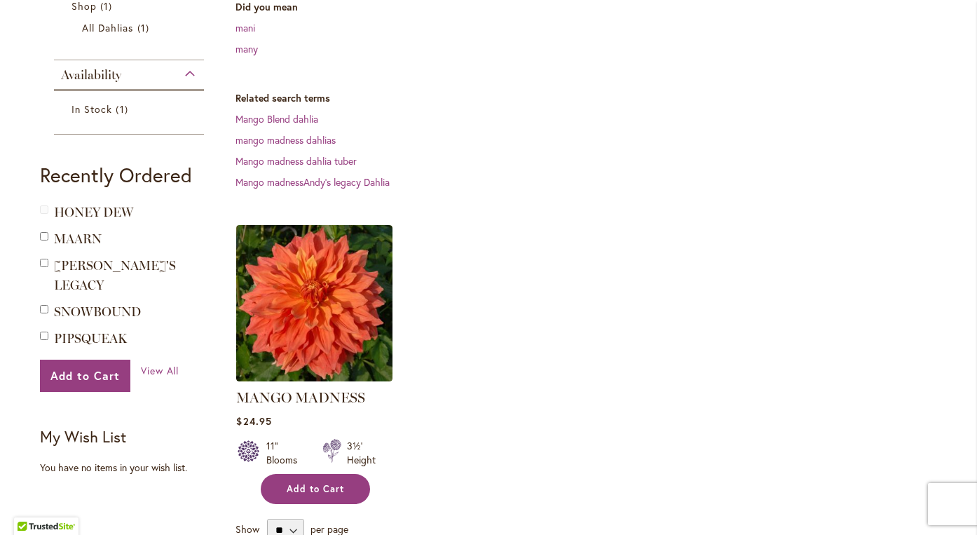
click at [324, 494] on span "Add to Cart" at bounding box center [315, 489] width 57 height 12
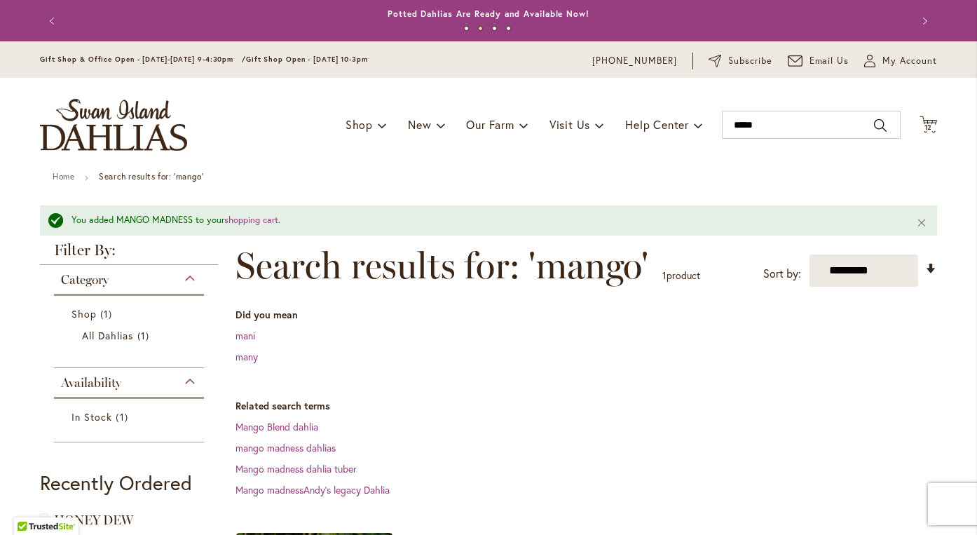
scroll to position [0, 0]
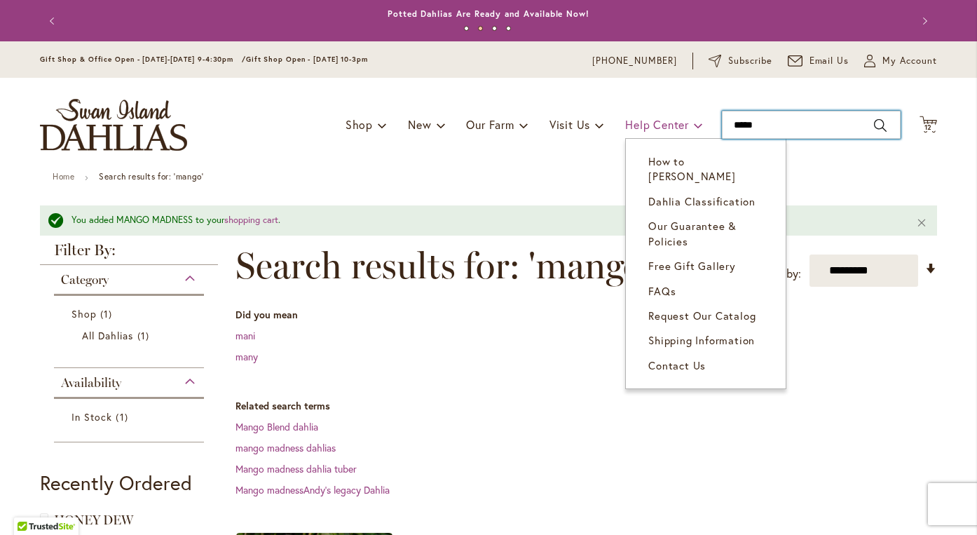
drag, startPoint x: 773, startPoint y: 124, endPoint x: 682, endPoint y: 124, distance: 91.2
click at [682, 124] on div "Toggle Nav Shop Dahlia Tubers Collections Fresh Cut Dahlias Gardening Supplies …" at bounding box center [489, 125] width 926 height 94
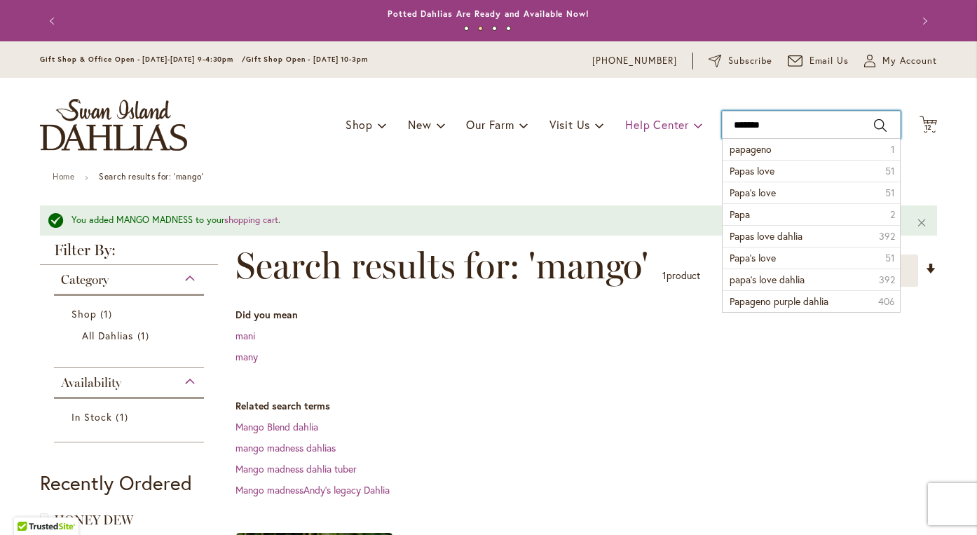
type input "********"
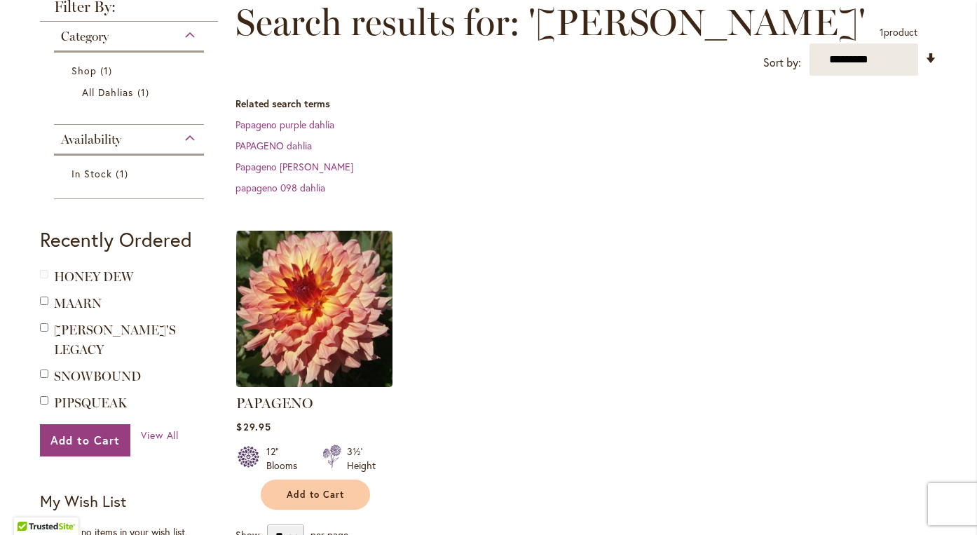
scroll to position [205, 0]
click at [324, 480] on button "Add to Cart" at bounding box center [315, 495] width 109 height 30
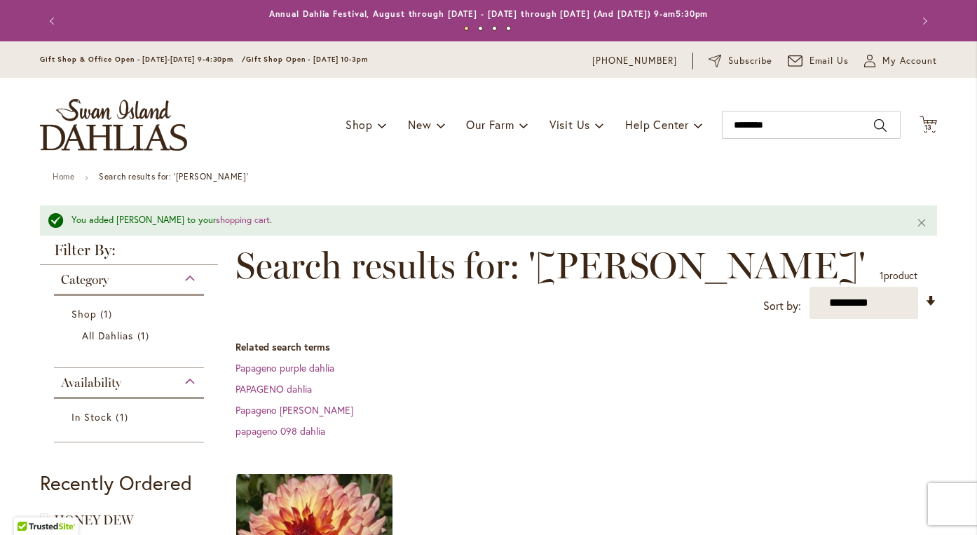
scroll to position [0, 0]
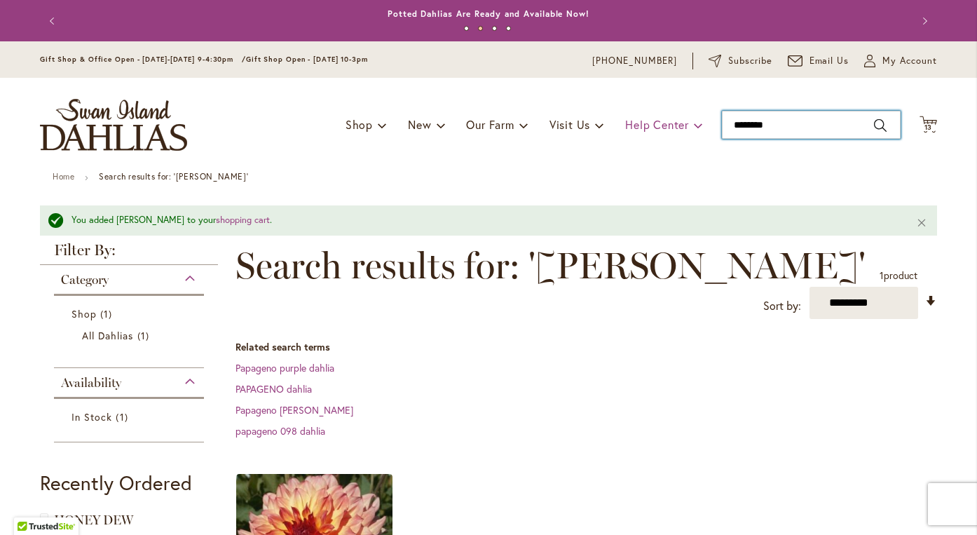
drag, startPoint x: 782, startPoint y: 127, endPoint x: 703, endPoint y: 131, distance: 79.3
click at [703, 131] on div "Toggle Nav Shop Dahlia Tubers Collections Fresh Cut Dahlias Gardening Supplies …" at bounding box center [489, 125] width 926 height 94
type input "*********"
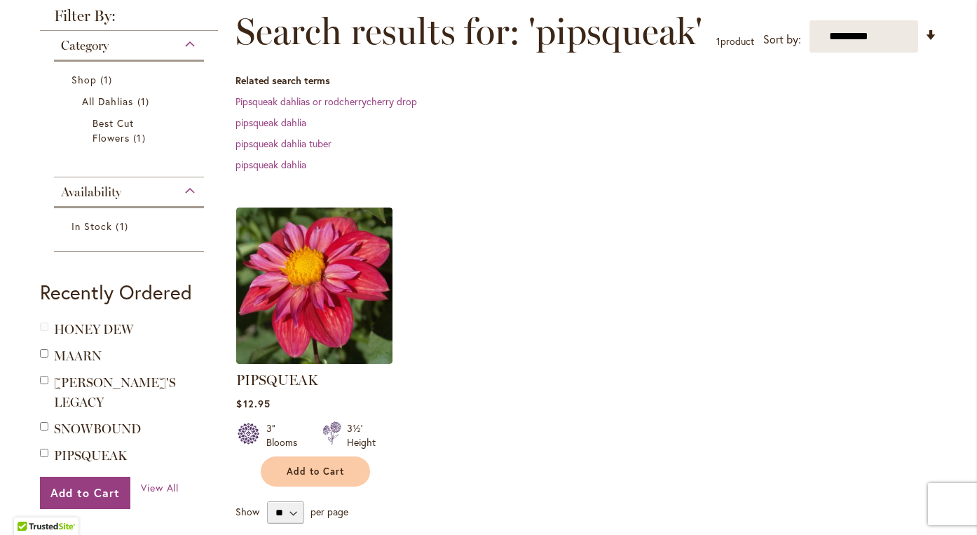
scroll to position [198, 0]
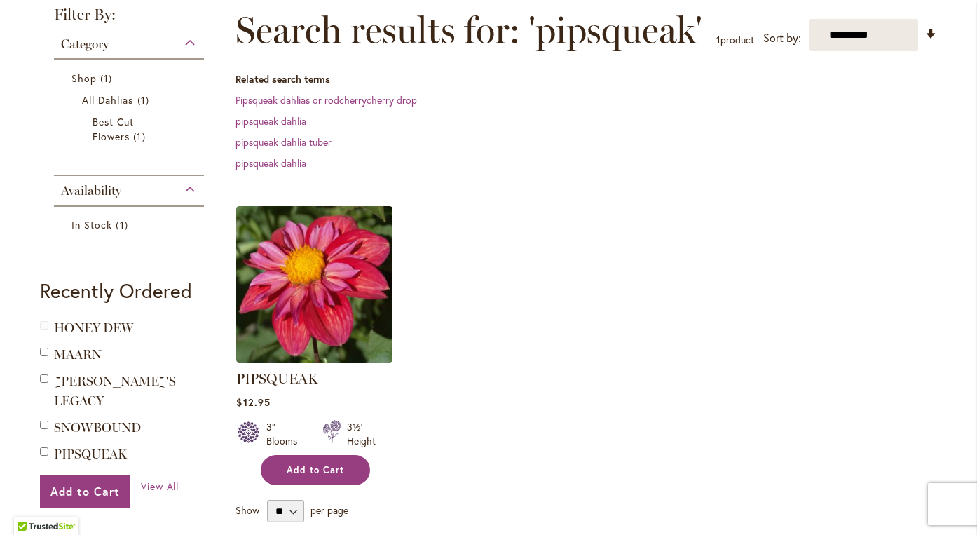
click at [304, 473] on span "Add to Cart" at bounding box center [315, 470] width 57 height 12
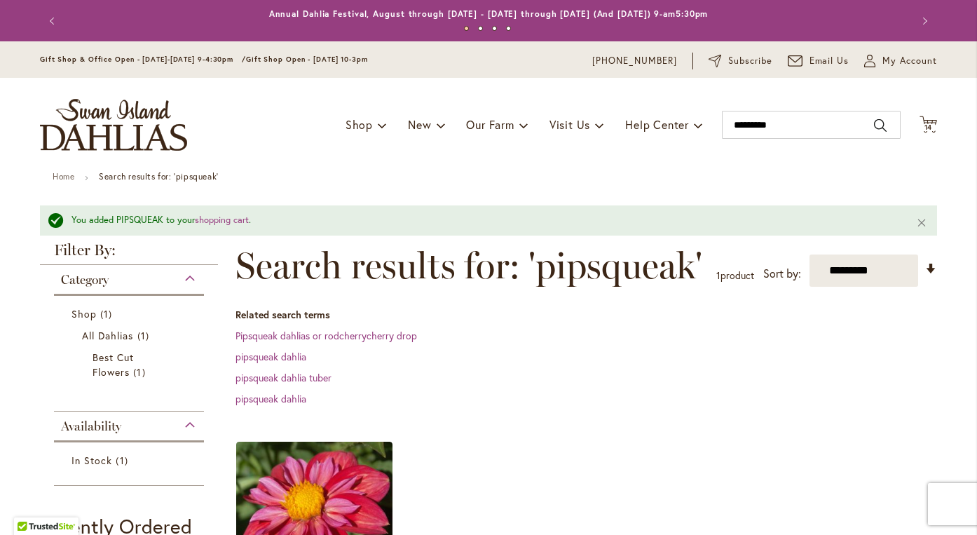
scroll to position [0, 0]
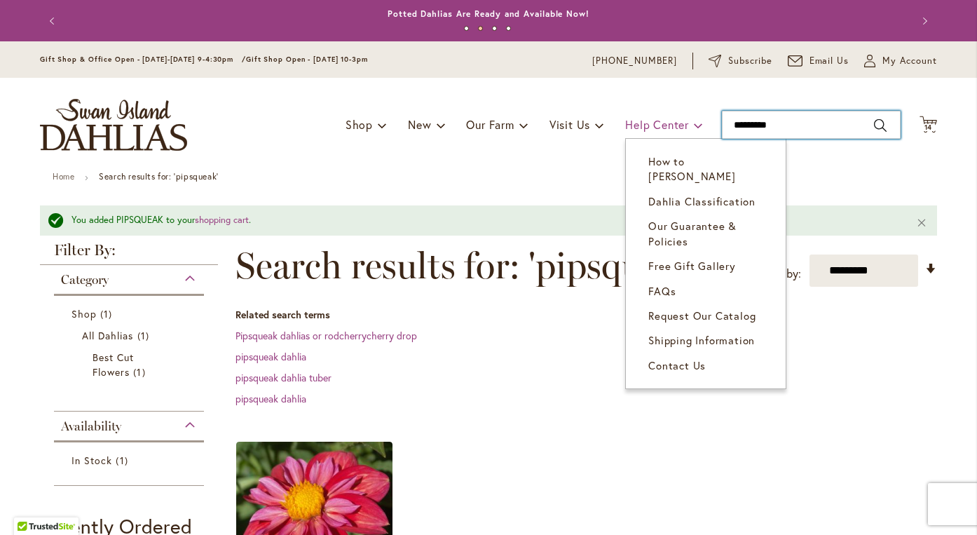
drag, startPoint x: 727, startPoint y: 123, endPoint x: 655, endPoint y: 123, distance: 72.2
click at [655, 123] on div "Toggle Nav Shop Dahlia Tubers Collections Fresh Cut Dahlias Gardening Supplies …" at bounding box center [489, 125] width 926 height 94
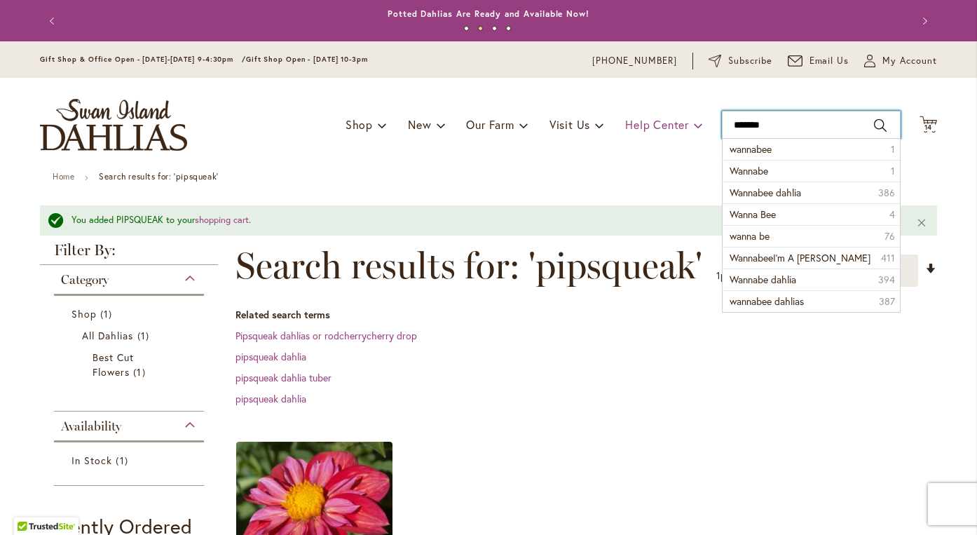
type input "********"
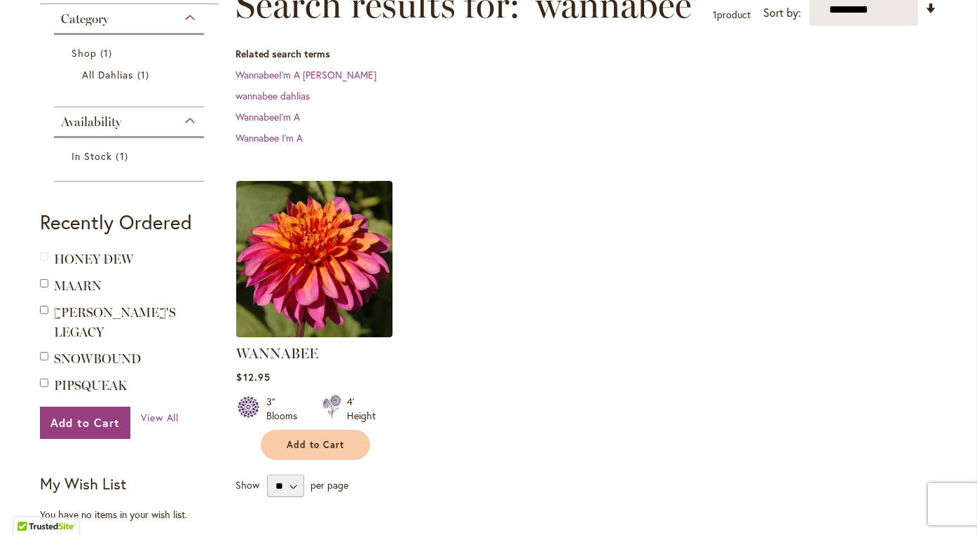
scroll to position [224, 0]
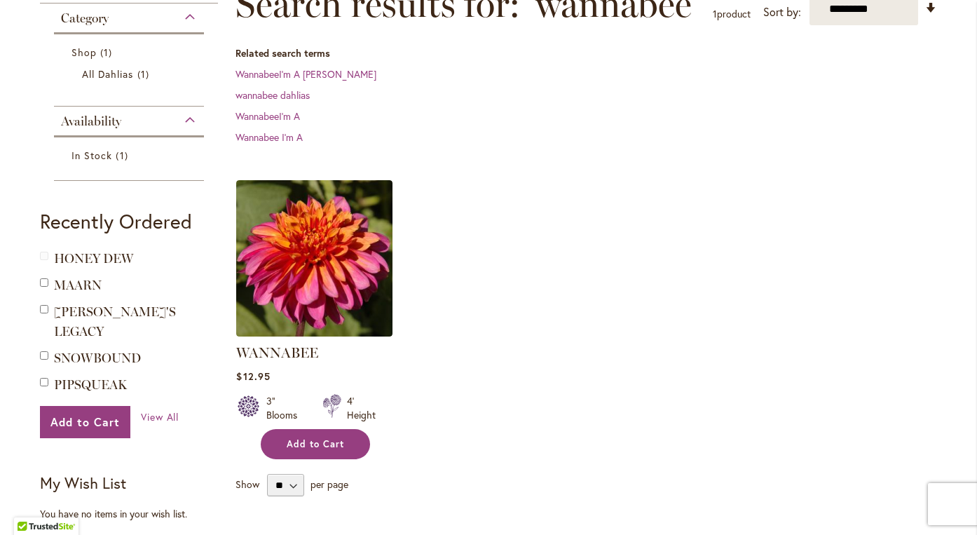
click at [343, 443] on span "Add to Cart" at bounding box center [315, 444] width 57 height 12
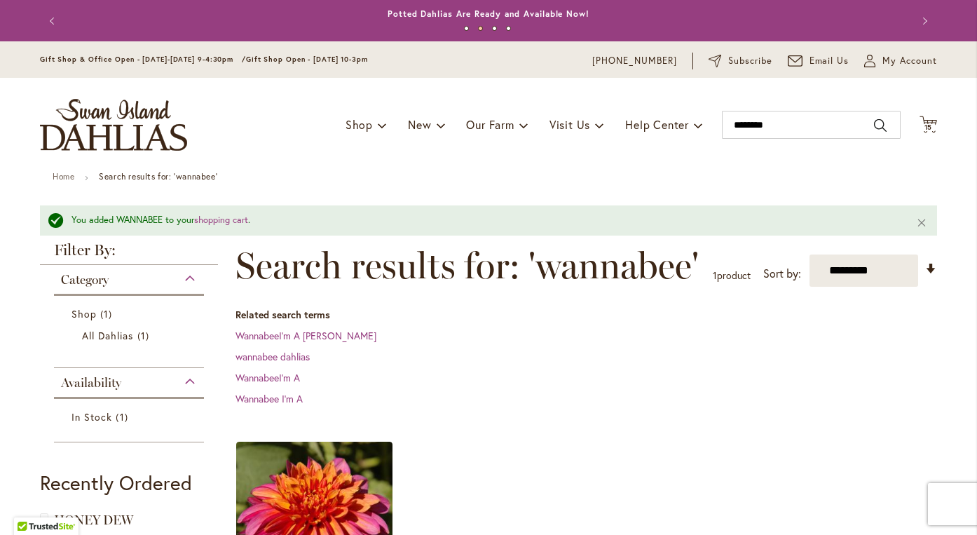
scroll to position [0, 0]
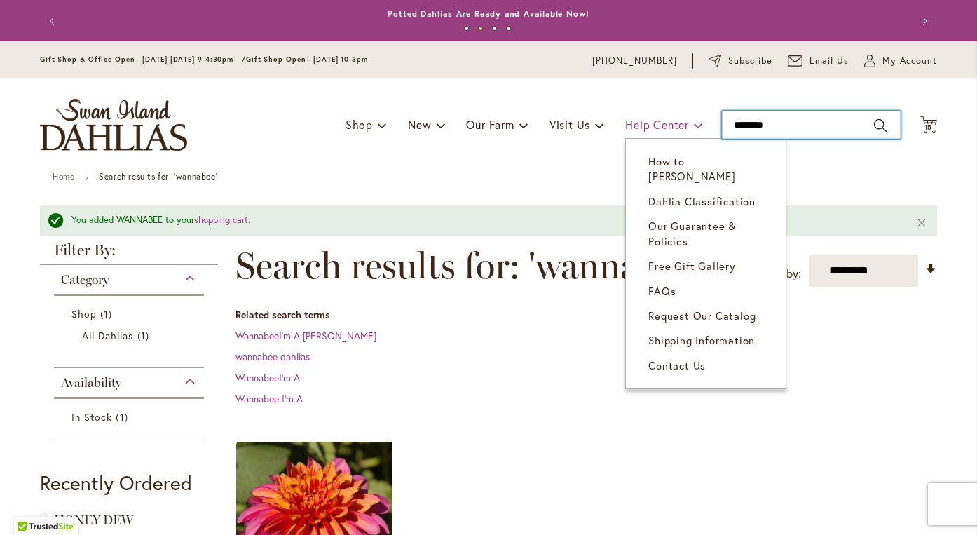
drag, startPoint x: 794, startPoint y: 124, endPoint x: 671, endPoint y: 123, distance: 123.4
click at [671, 123] on div "Toggle Nav Shop Dahlia Tubers Collections Fresh Cut Dahlias Gardening Supplies …" at bounding box center [489, 125] width 926 height 94
type input "********"
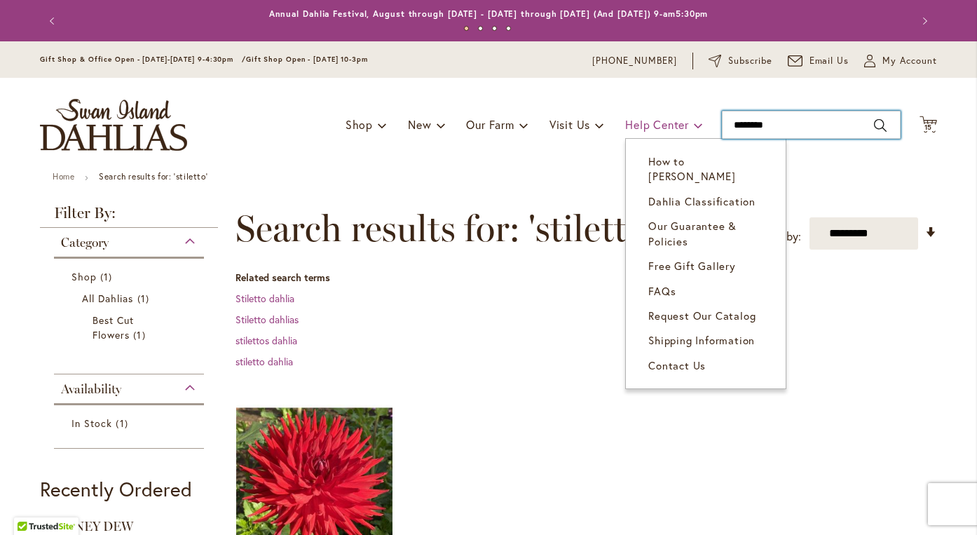
drag, startPoint x: 775, startPoint y: 129, endPoint x: 690, endPoint y: 123, distance: 85.0
click at [690, 123] on div "Toggle Nav Shop Dahlia Tubers Collections Fresh Cut Dahlias Gardening Supplies …" at bounding box center [489, 125] width 926 height 94
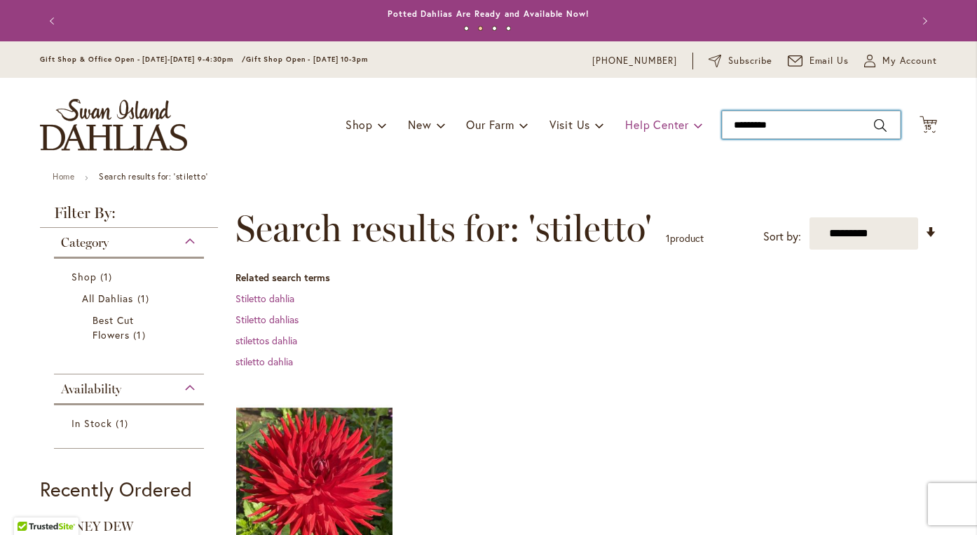
type input "**********"
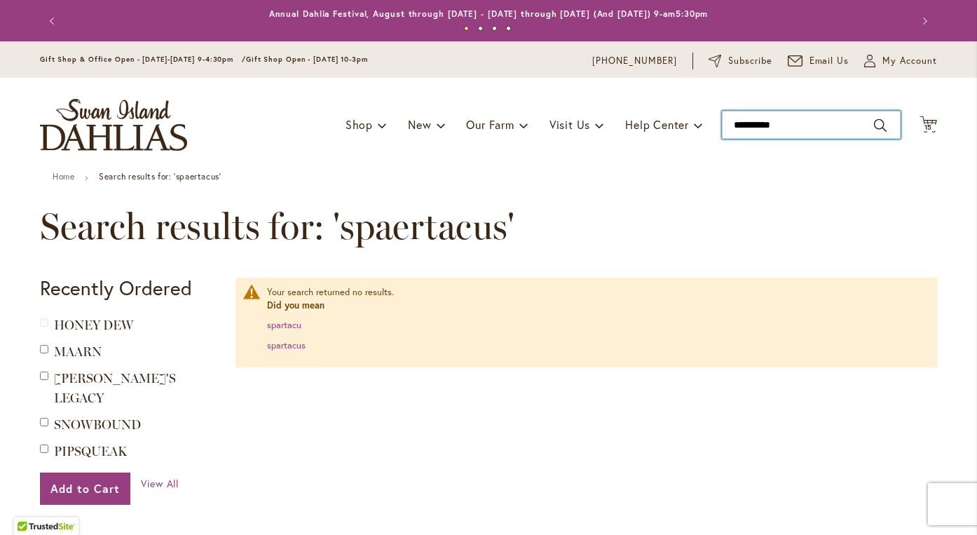
click at [756, 128] on input "**********" at bounding box center [811, 125] width 179 height 28
type input "*********"
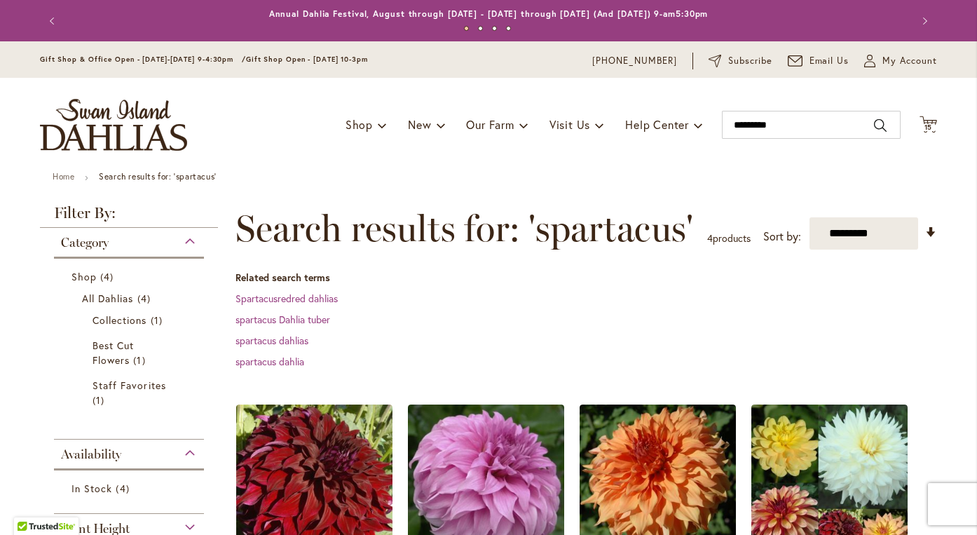
scroll to position [223, 0]
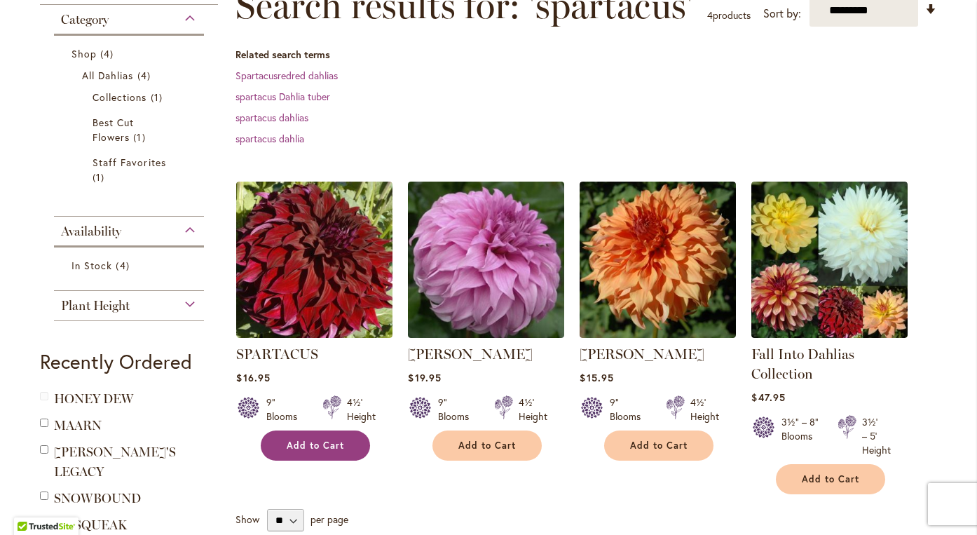
click at [324, 452] on button "Add to Cart" at bounding box center [315, 446] width 109 height 30
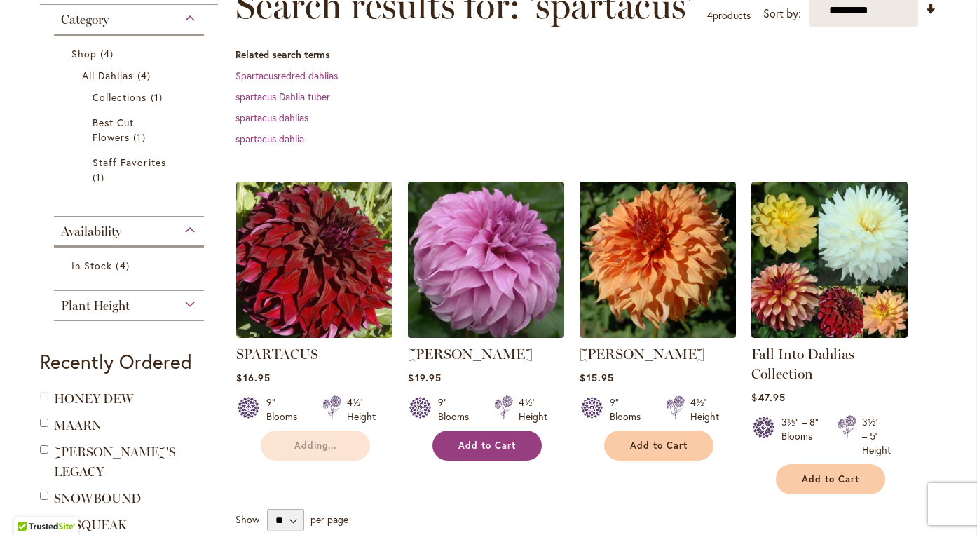
click at [461, 454] on button "Add to Cart" at bounding box center [487, 446] width 109 height 30
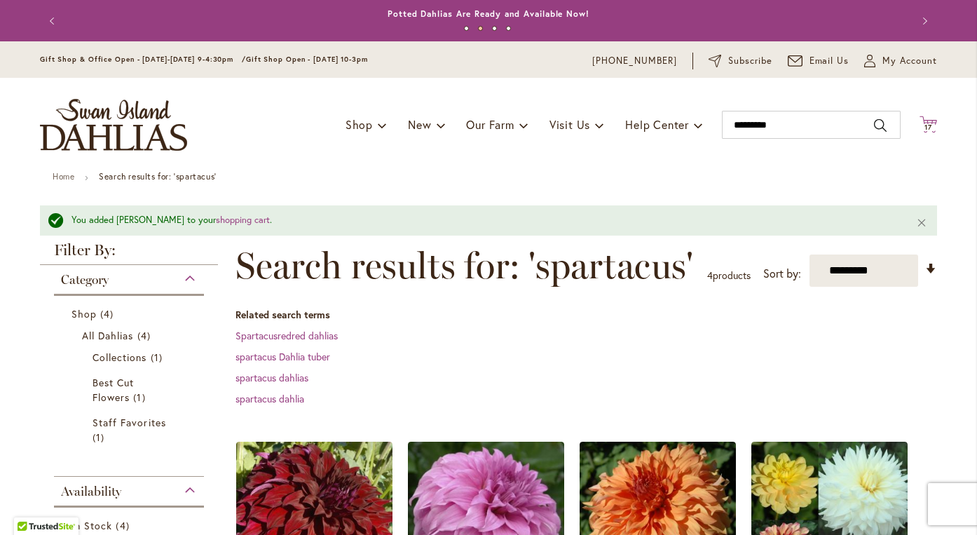
scroll to position [0, 0]
click at [931, 123] on icon at bounding box center [929, 124] width 18 height 17
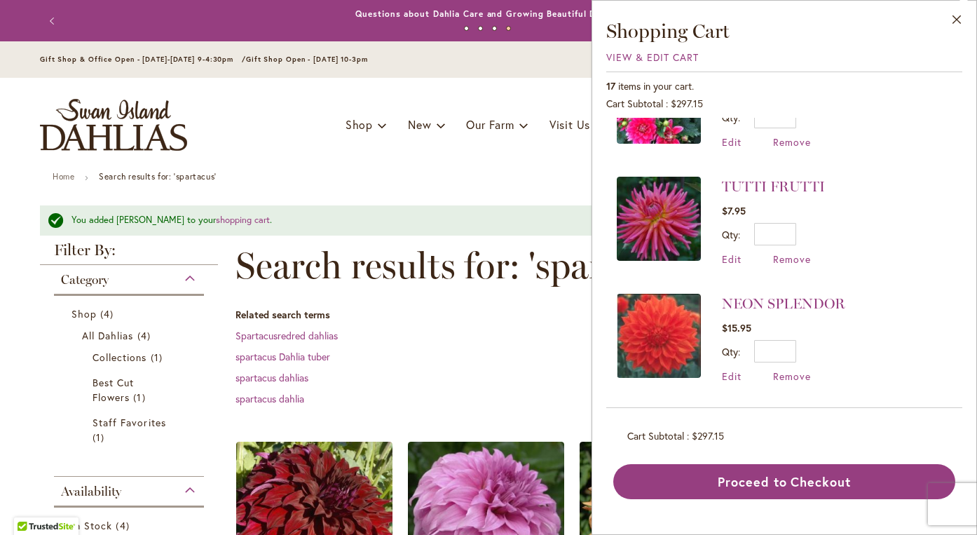
scroll to position [1708, 0]
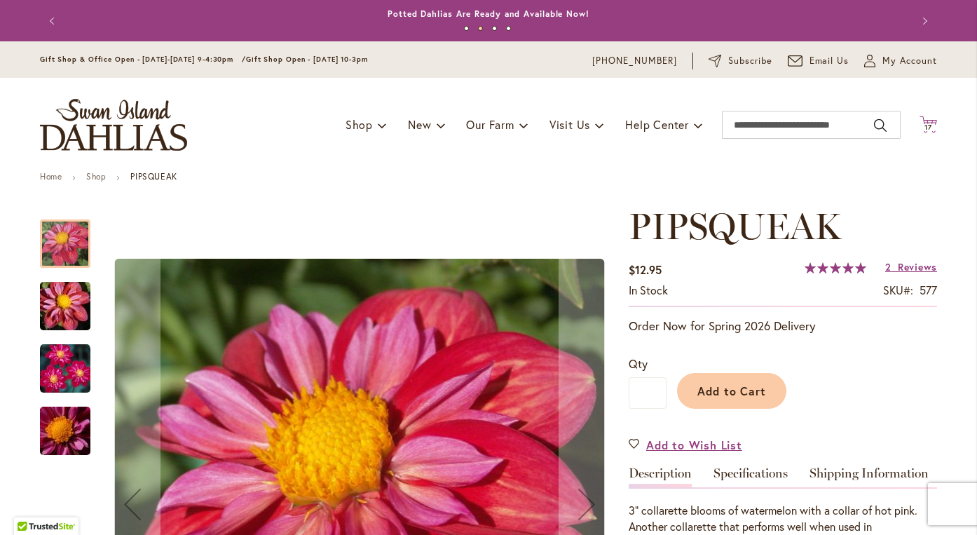
click at [929, 126] on span "17" at bounding box center [929, 127] width 8 height 9
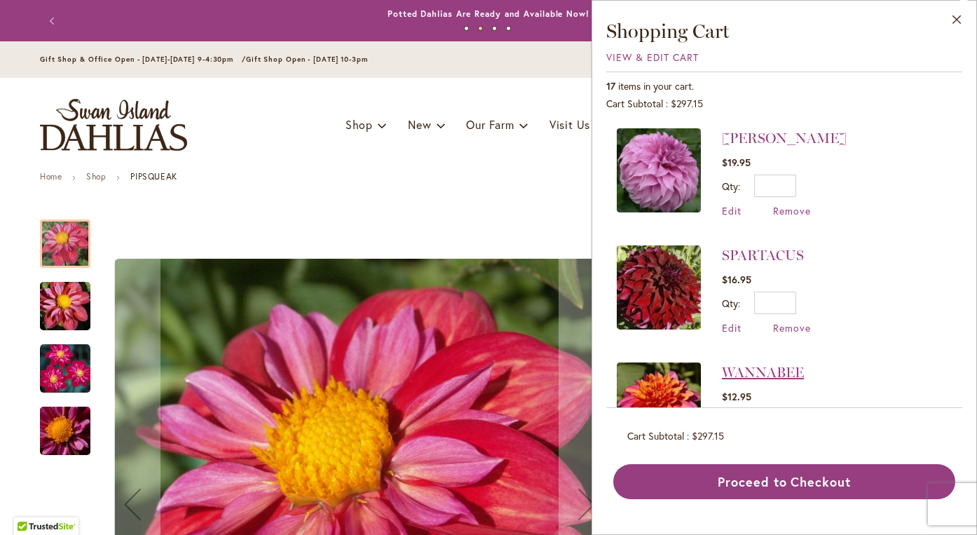
click at [774, 372] on link "WANNABEE" at bounding box center [763, 372] width 82 height 17
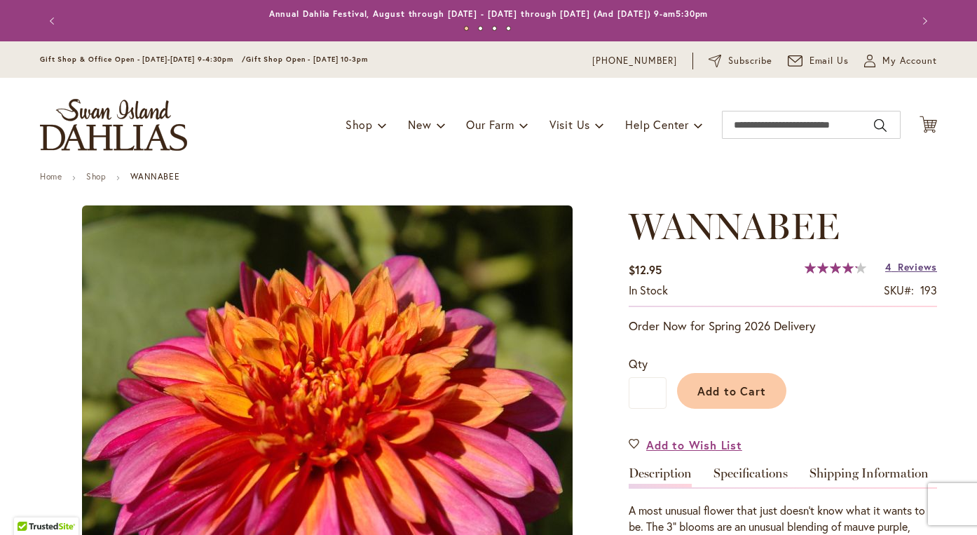
type input "*******"
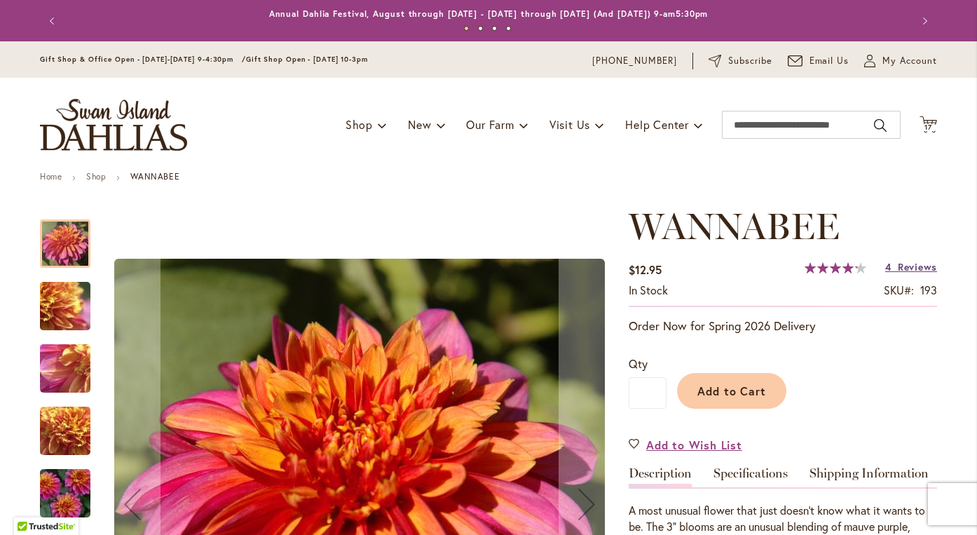
click at [927, 267] on span "Reviews" at bounding box center [917, 266] width 39 height 13
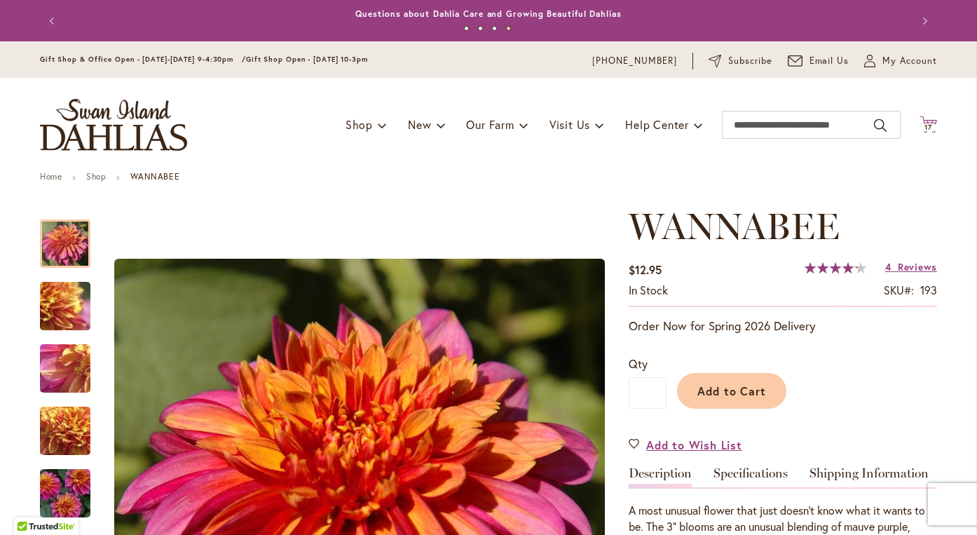
click at [926, 120] on icon at bounding box center [929, 124] width 18 height 17
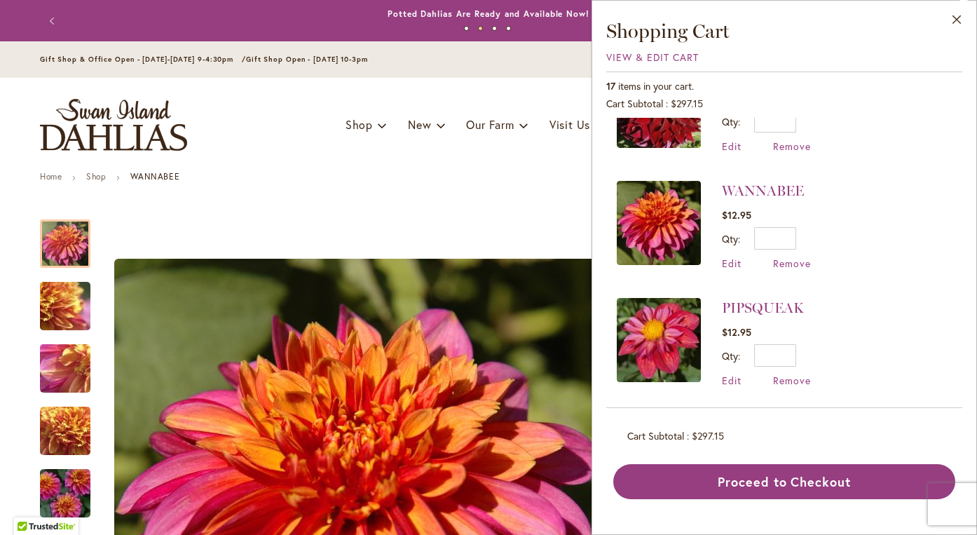
scroll to position [151, 0]
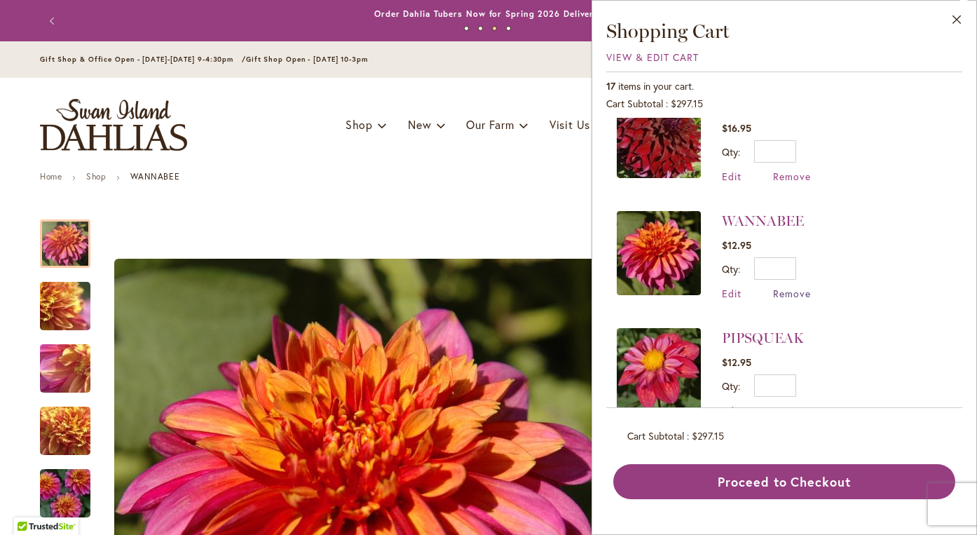
click at [800, 295] on span "Remove" at bounding box center [792, 293] width 38 height 13
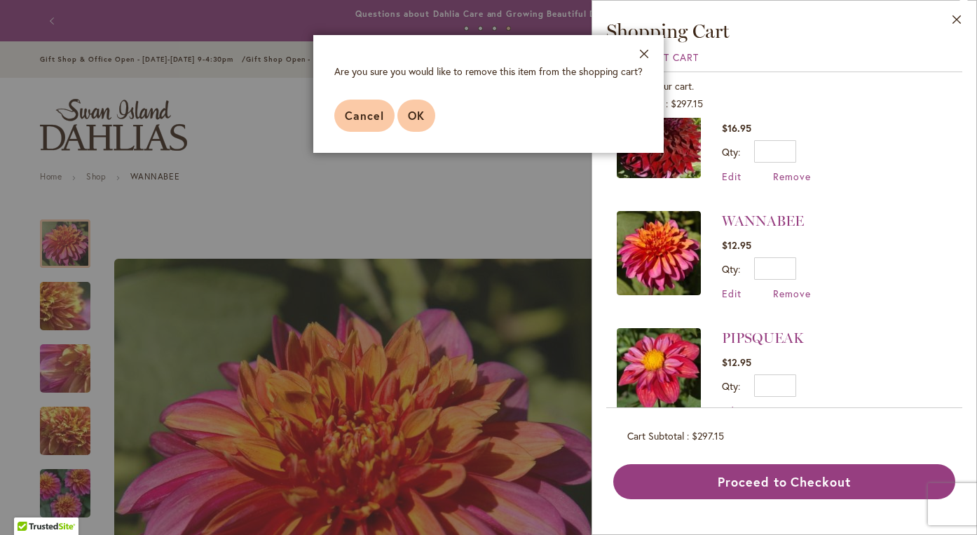
click at [422, 116] on span "OK" at bounding box center [416, 115] width 17 height 15
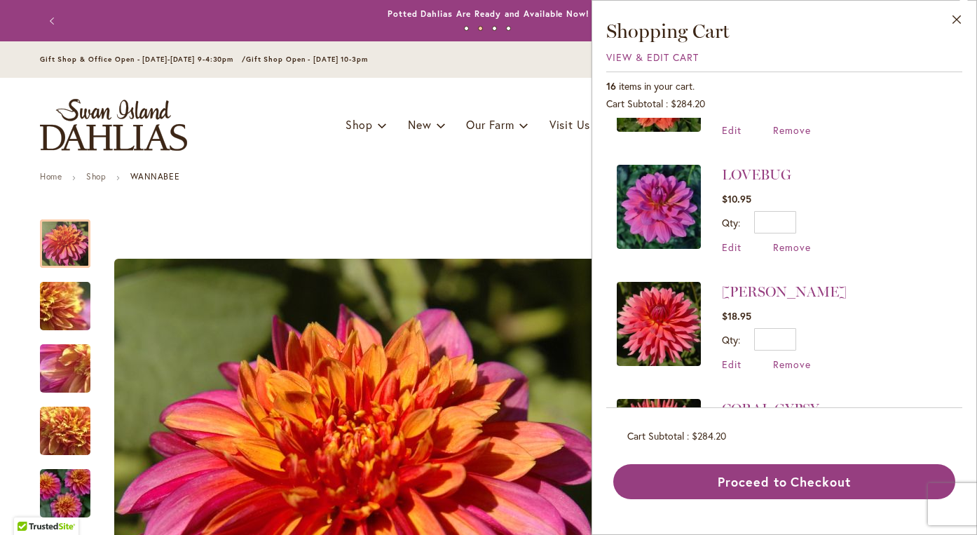
scroll to position [550, 0]
